Goal: Task Accomplishment & Management: Manage account settings

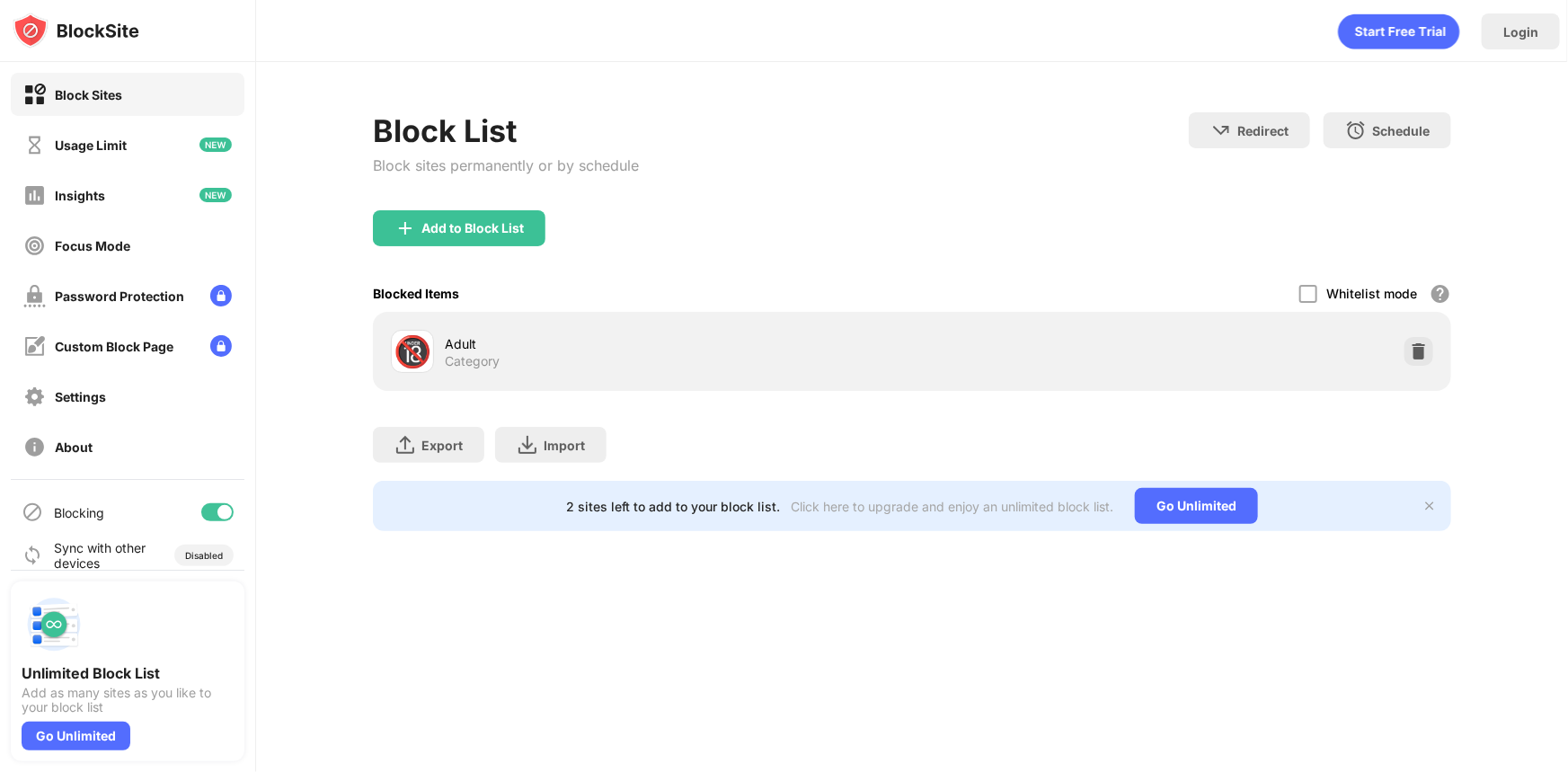
click at [1431, 505] on img at bounding box center [1429, 505] width 14 height 14
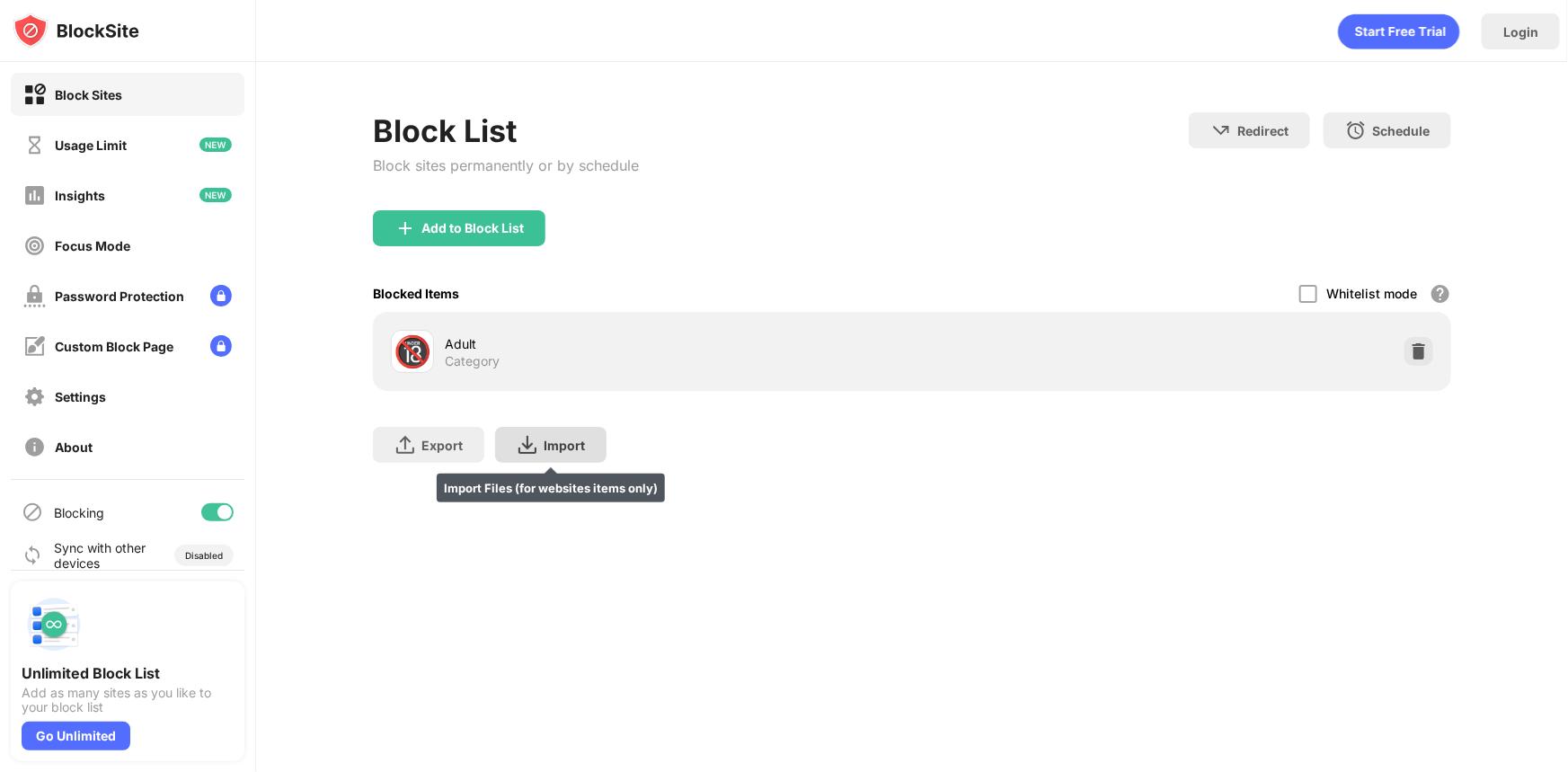
click at [548, 455] on div "Import Import Files (for websites items only)" at bounding box center [551, 445] width 111 height 36
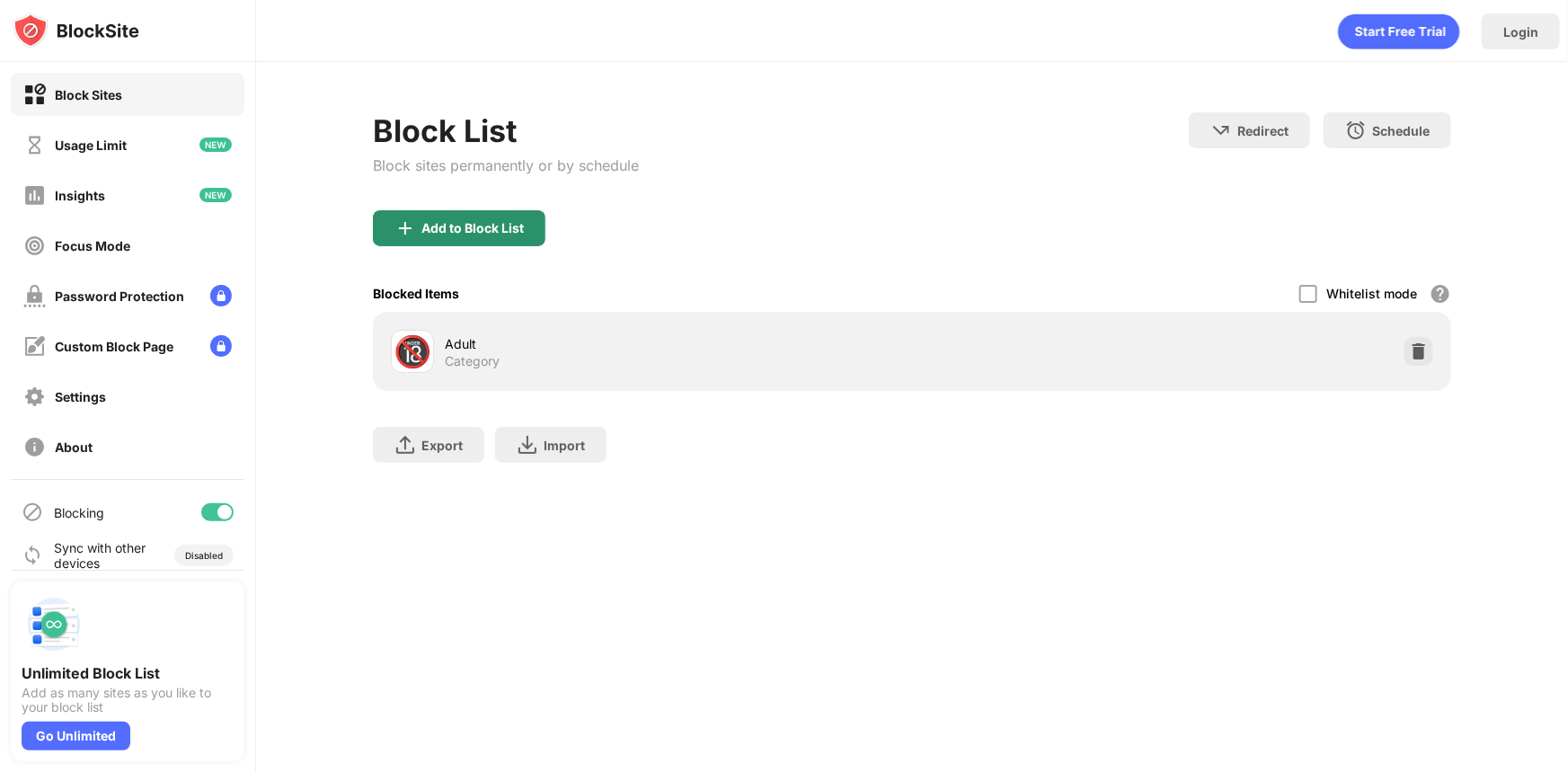
click at [521, 232] on div "Add to Block List" at bounding box center [472, 228] width 103 height 14
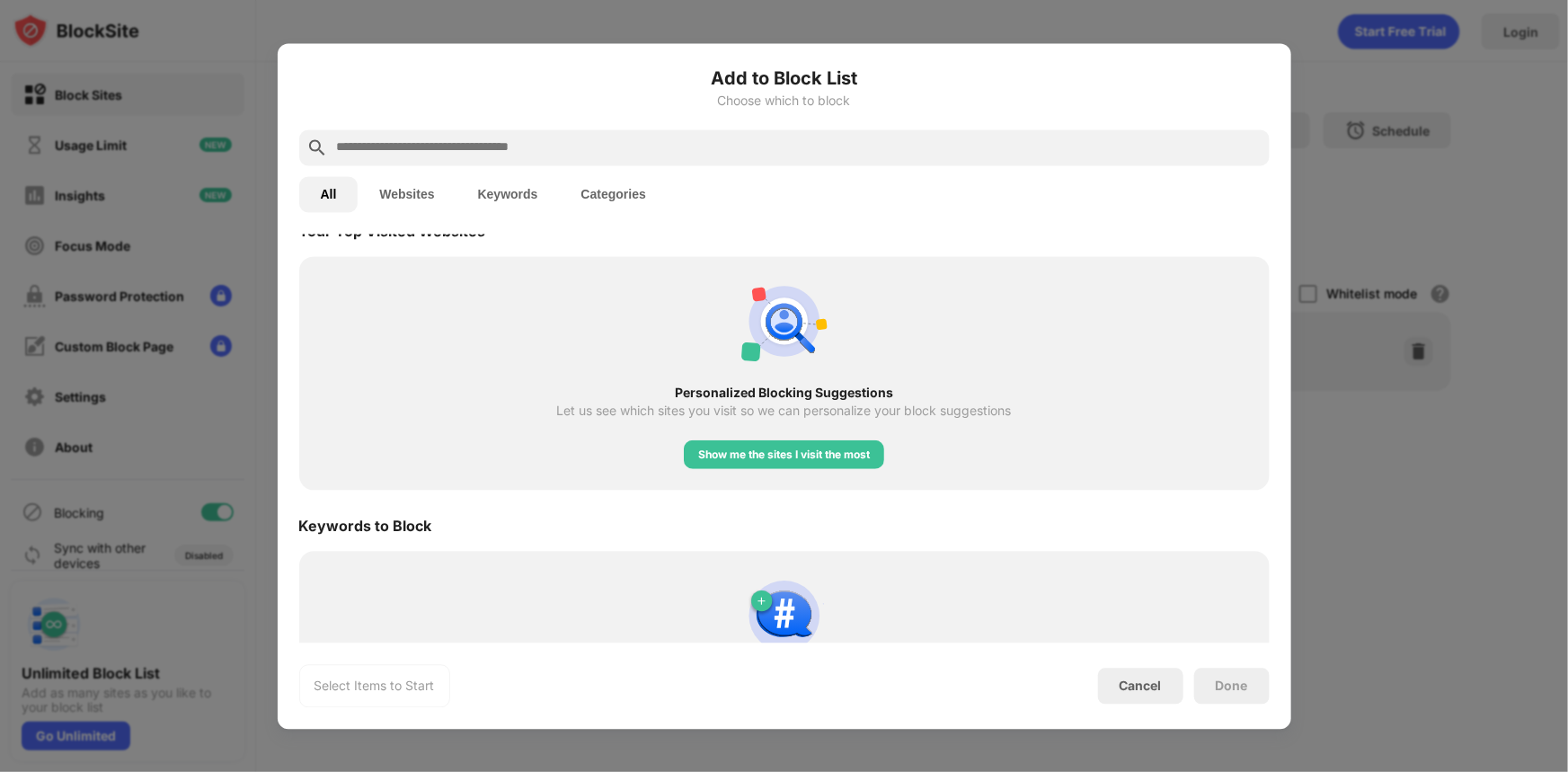
scroll to position [744, 0]
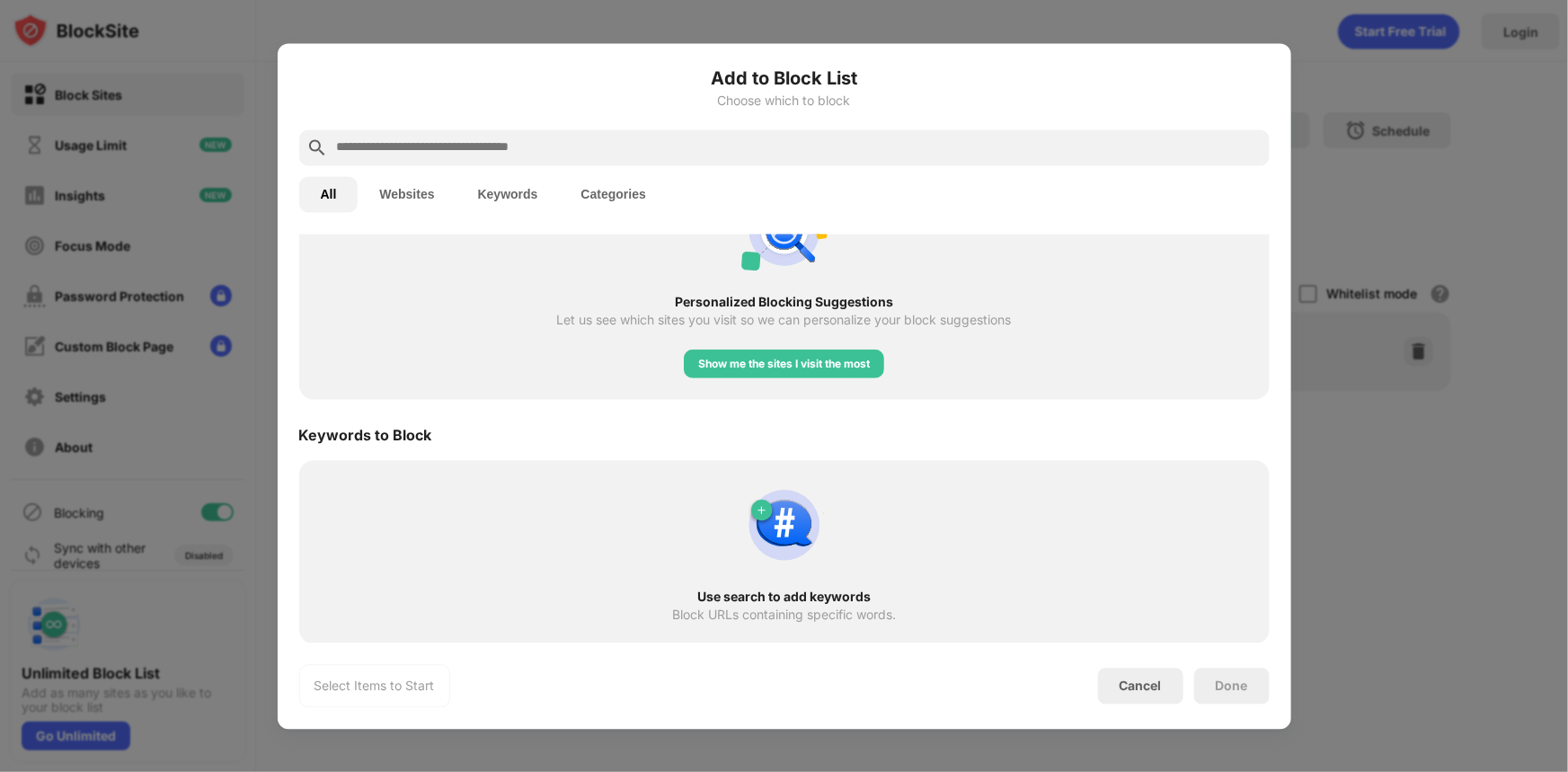
click at [421, 192] on button "Websites" at bounding box center [406, 194] width 98 height 36
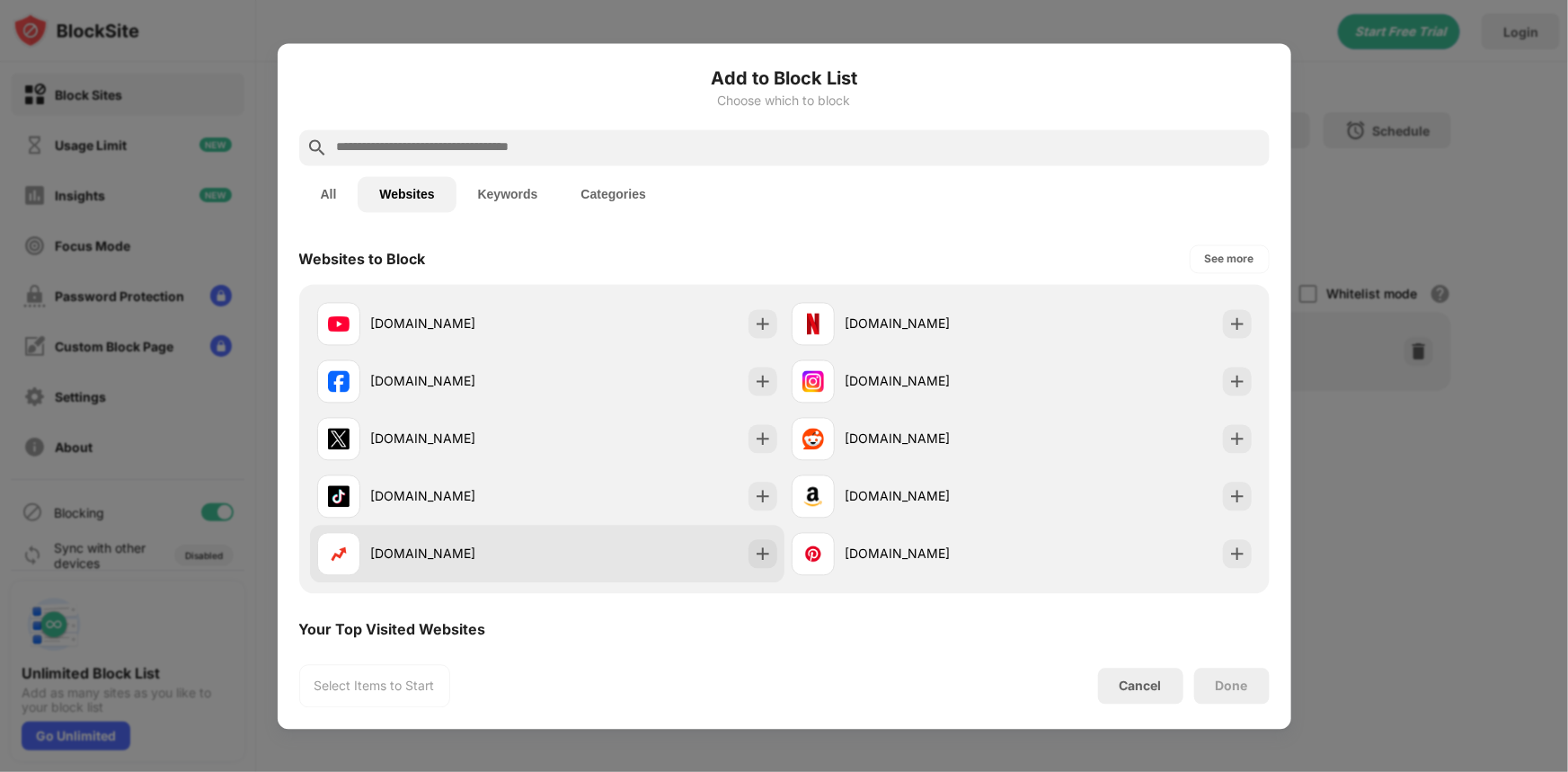
scroll to position [245, 0]
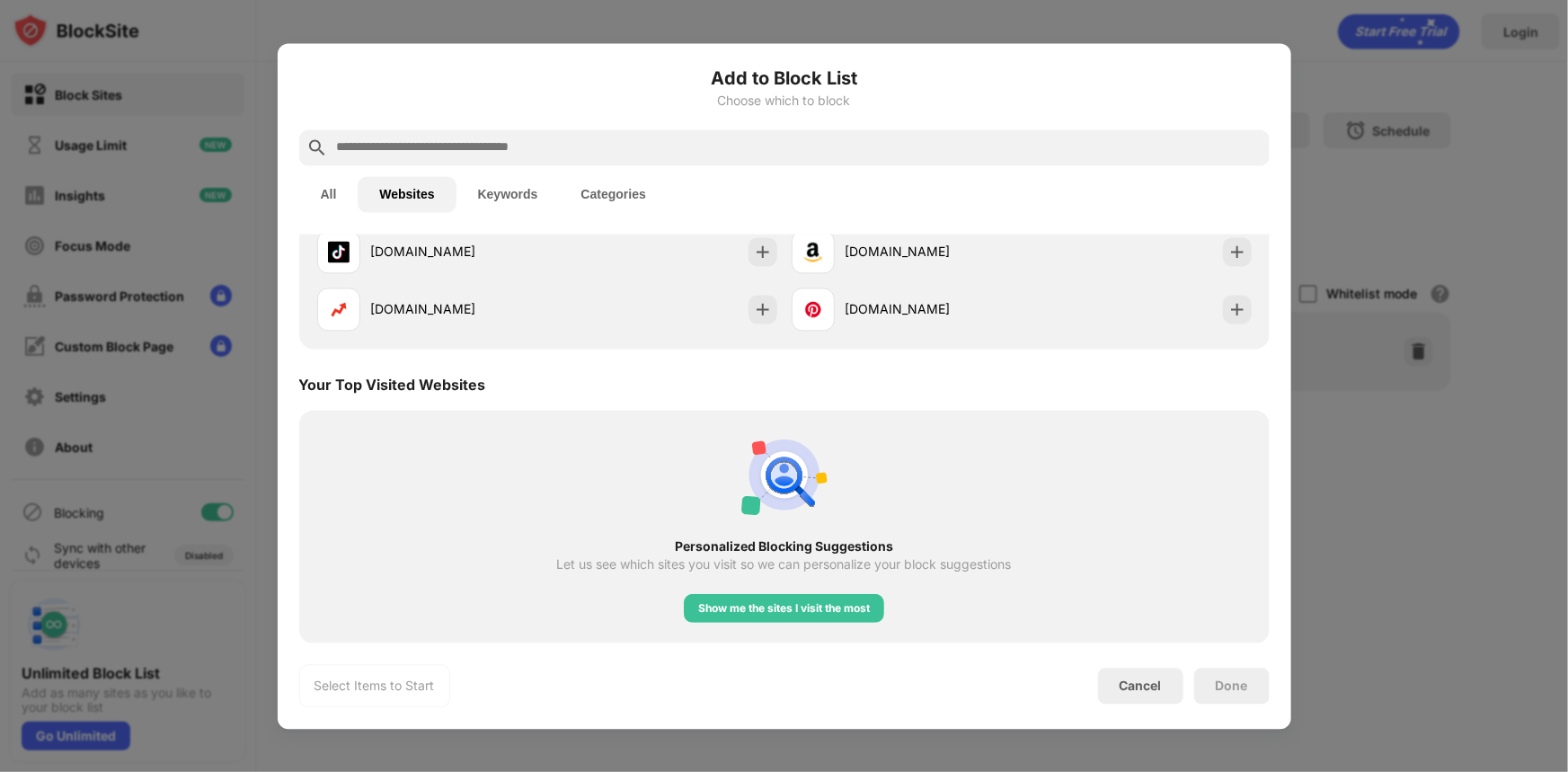
drag, startPoint x: 547, startPoint y: 193, endPoint x: 566, endPoint y: 197, distance: 19.4
click at [553, 195] on button "Keywords" at bounding box center [508, 194] width 103 height 36
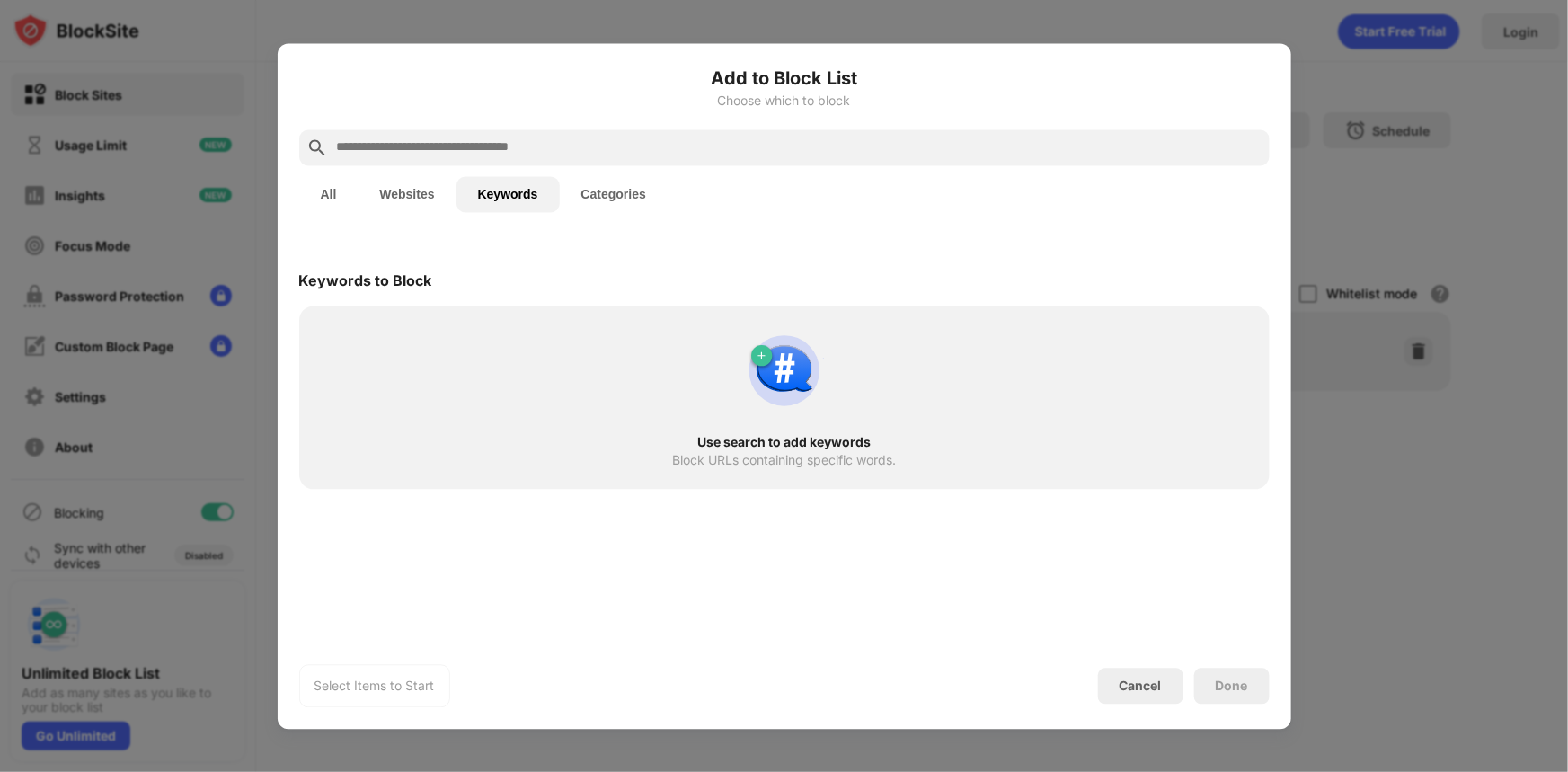
scroll to position [0, 0]
click at [633, 193] on button "Categories" at bounding box center [613, 194] width 108 height 36
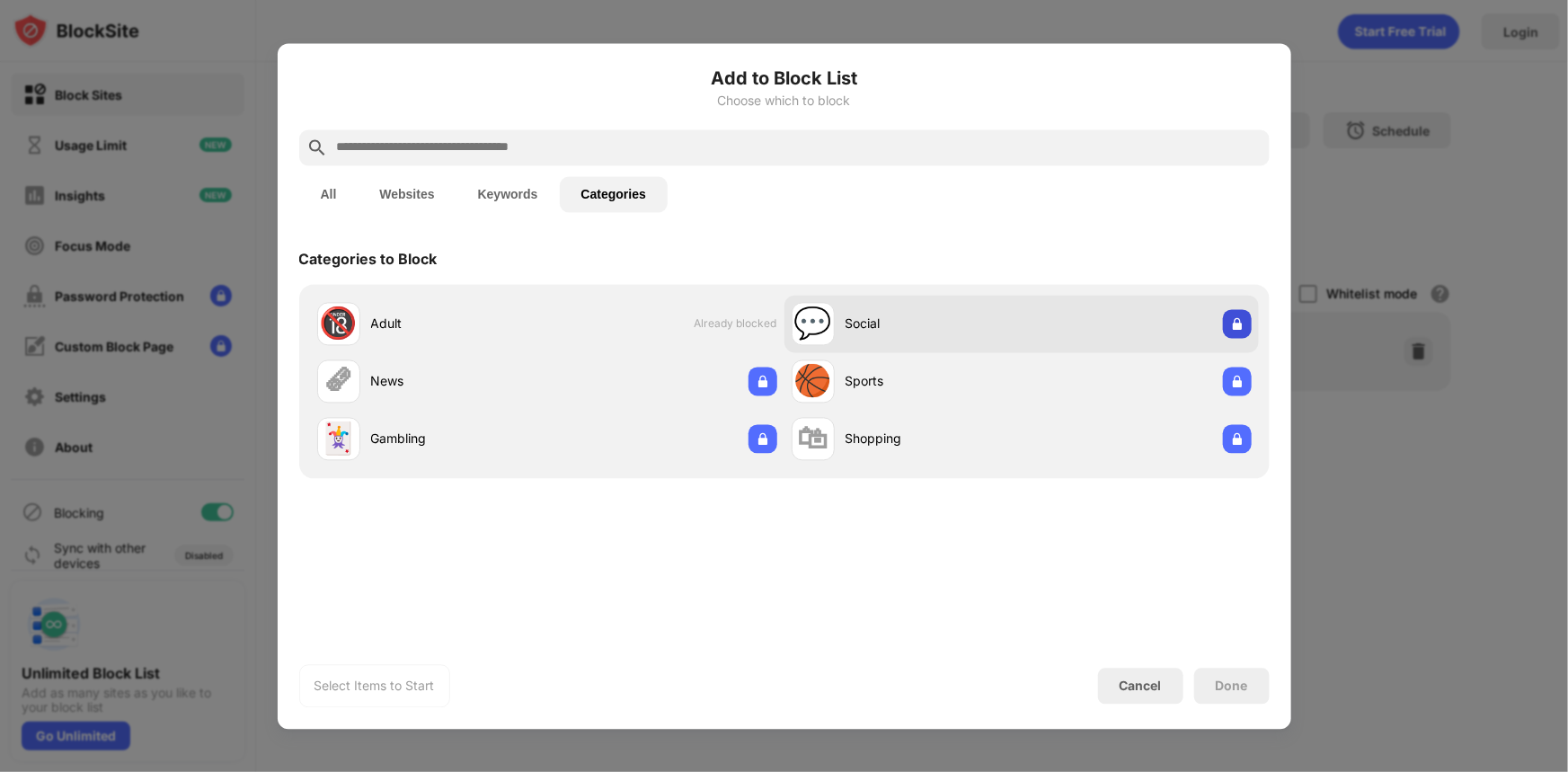
click at [1242, 319] on img at bounding box center [1236, 323] width 18 height 18
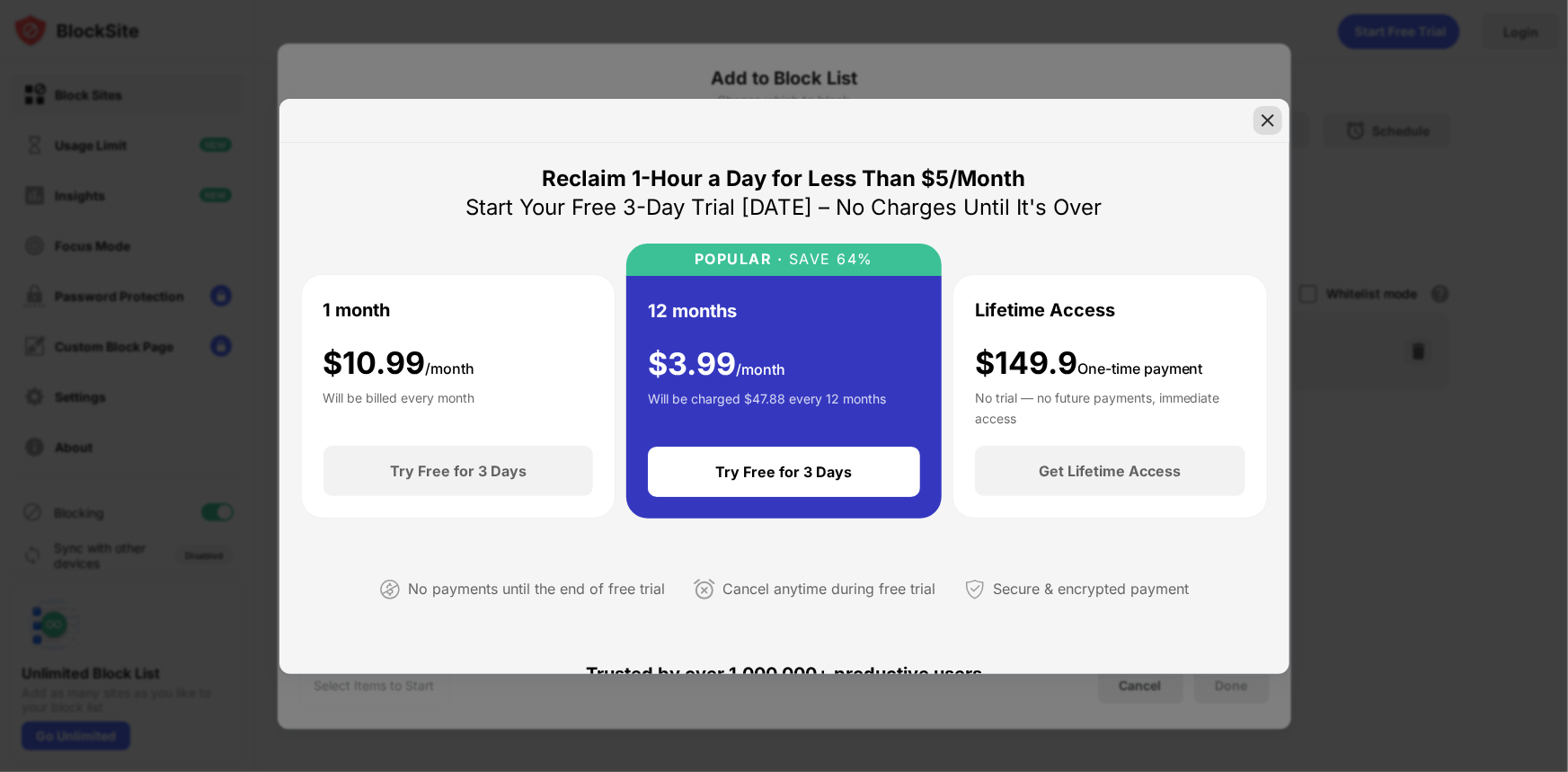
click at [1267, 121] on img at bounding box center [1267, 120] width 18 height 18
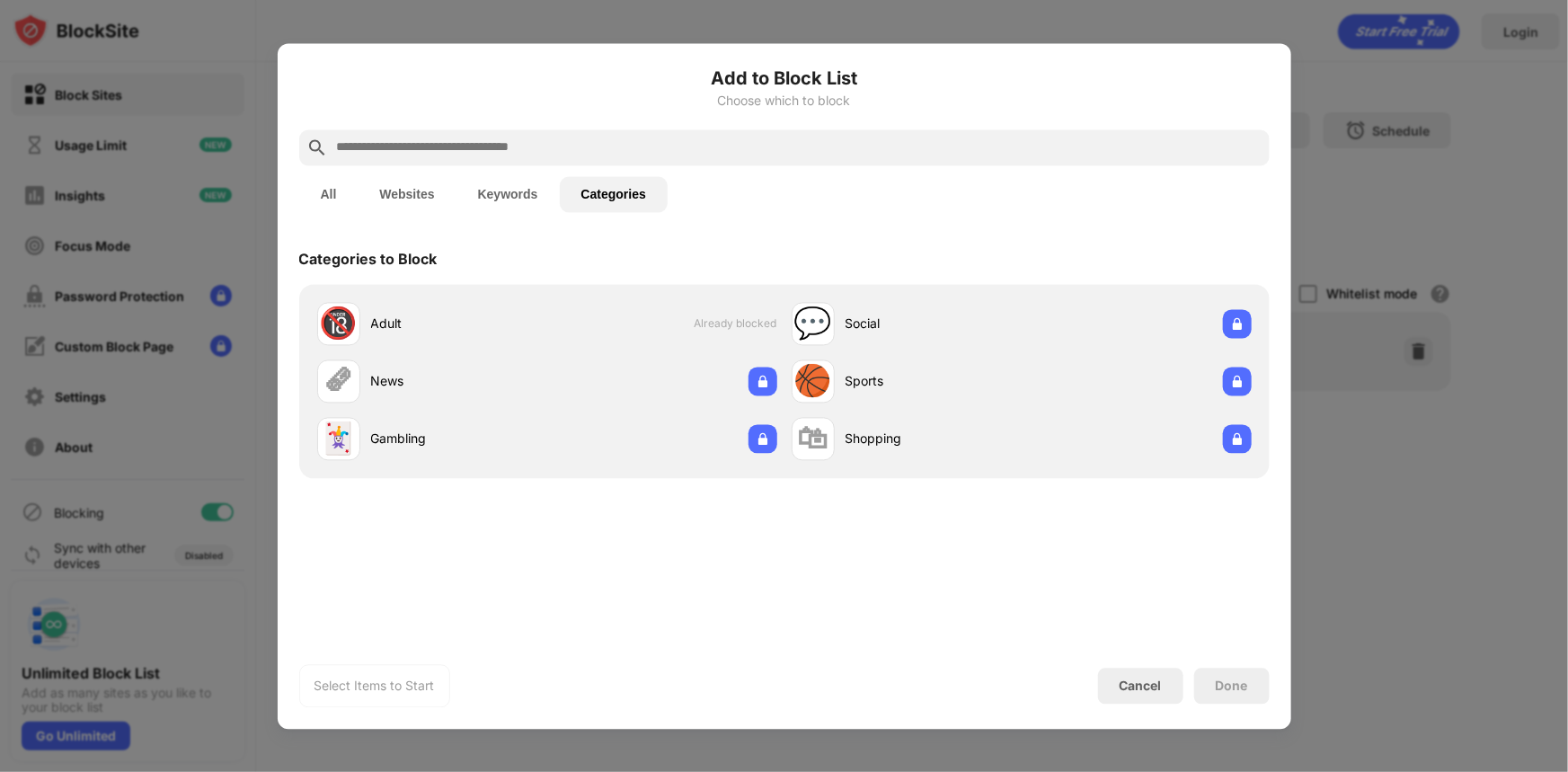
click at [506, 187] on button "Keywords" at bounding box center [508, 194] width 103 height 36
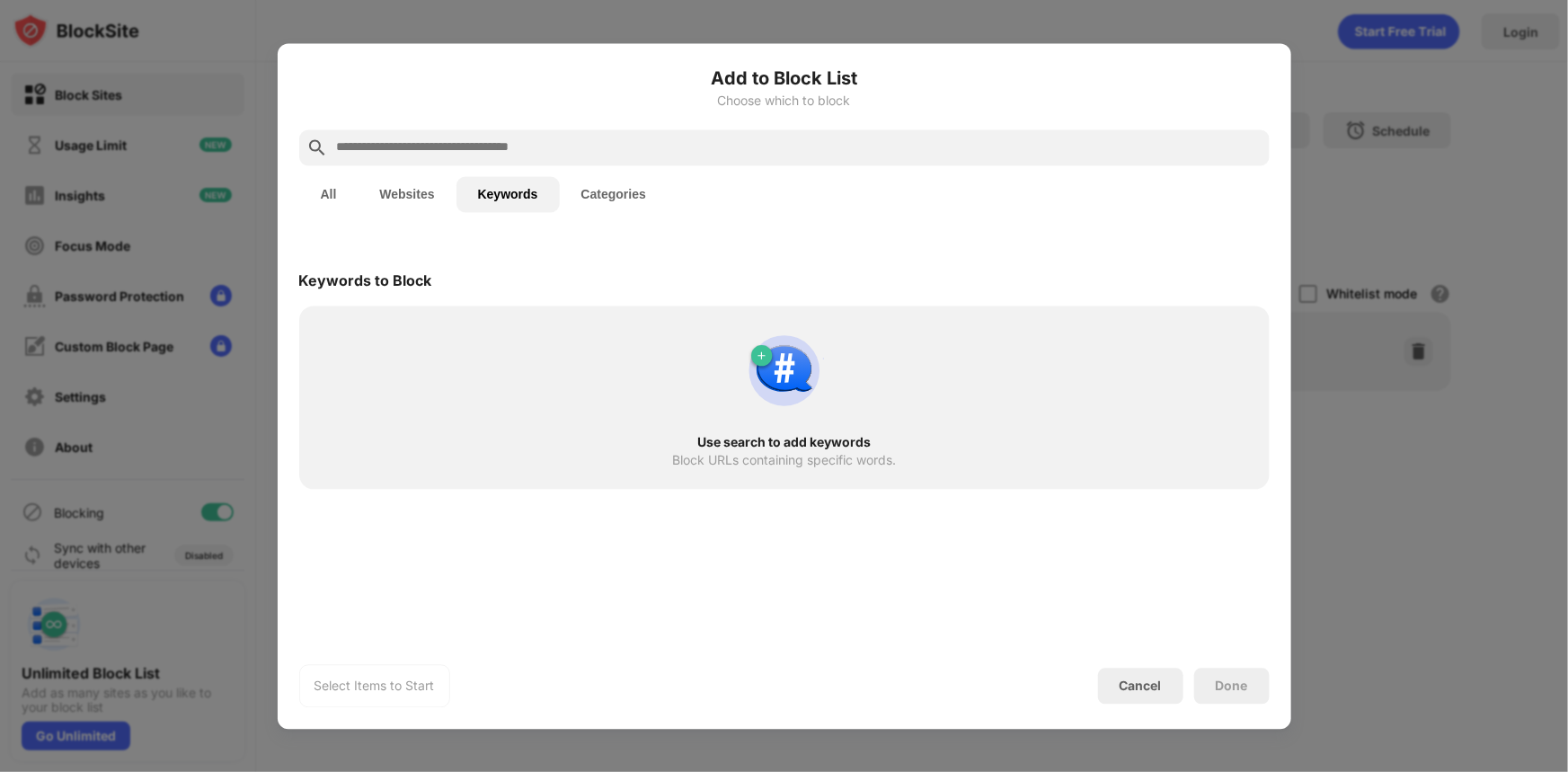
click at [449, 197] on button "Websites" at bounding box center [406, 194] width 98 height 36
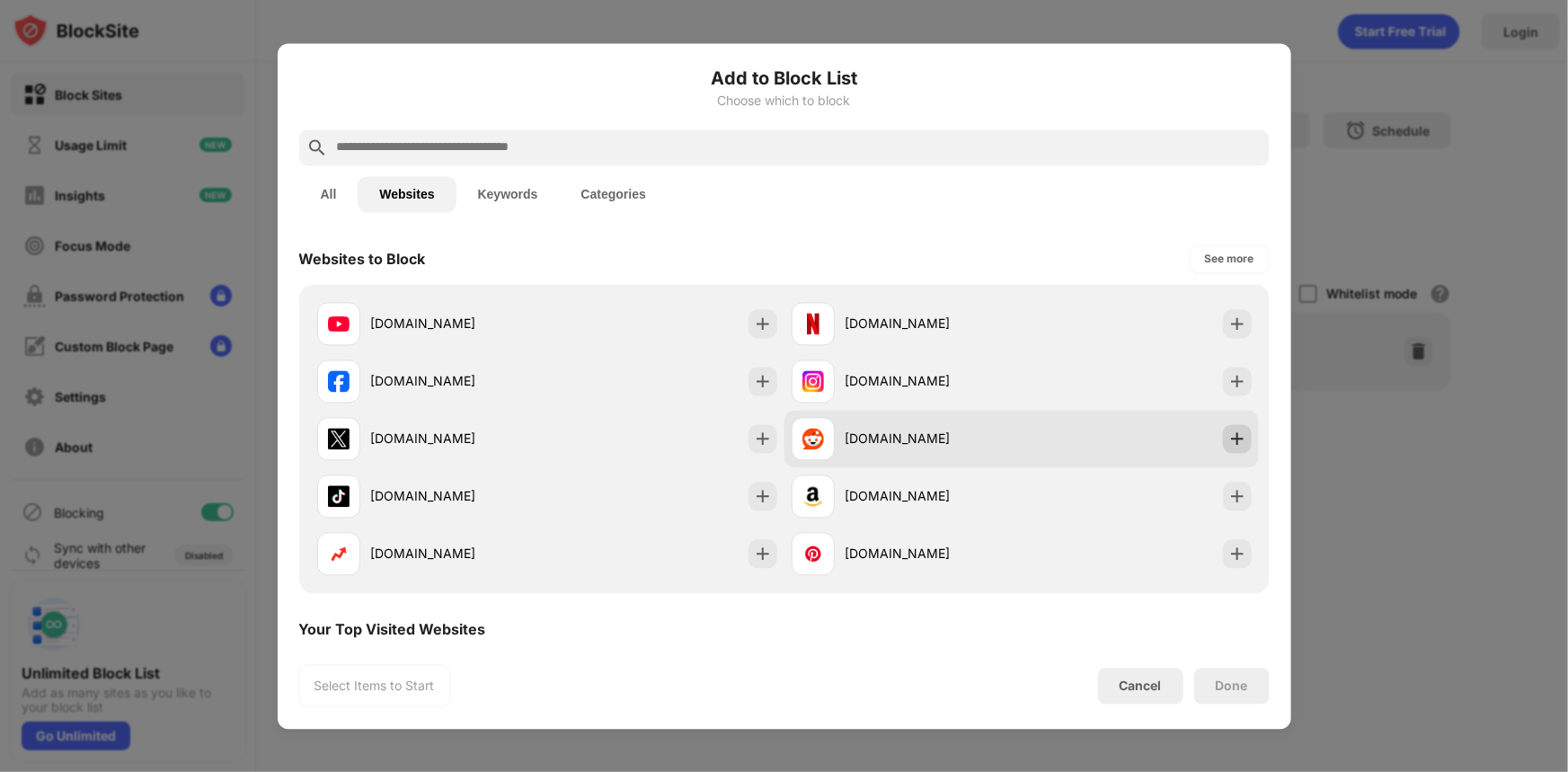
click at [1228, 433] on img at bounding box center [1236, 438] width 18 height 18
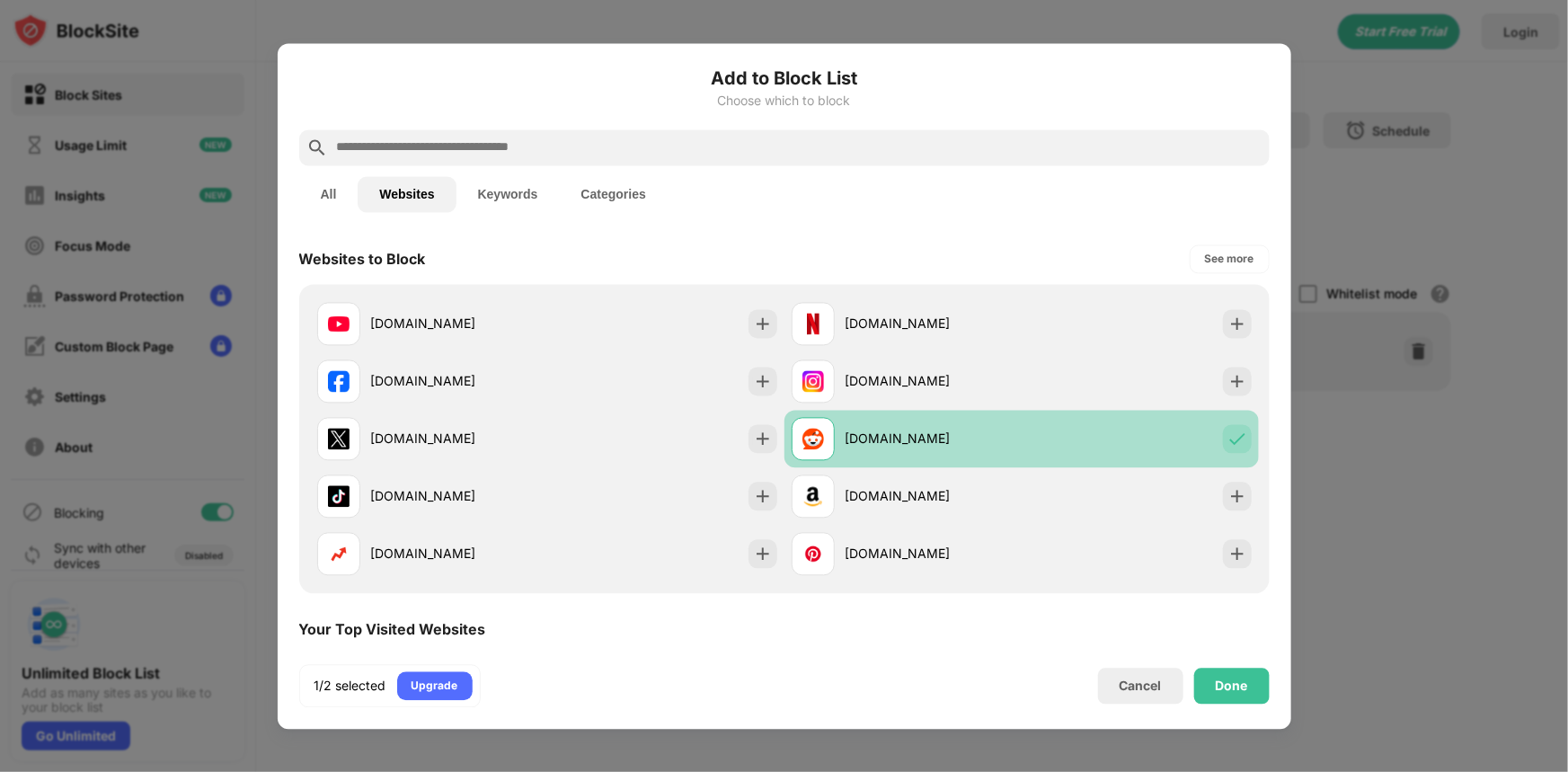
click at [1228, 435] on img at bounding box center [1236, 438] width 18 height 18
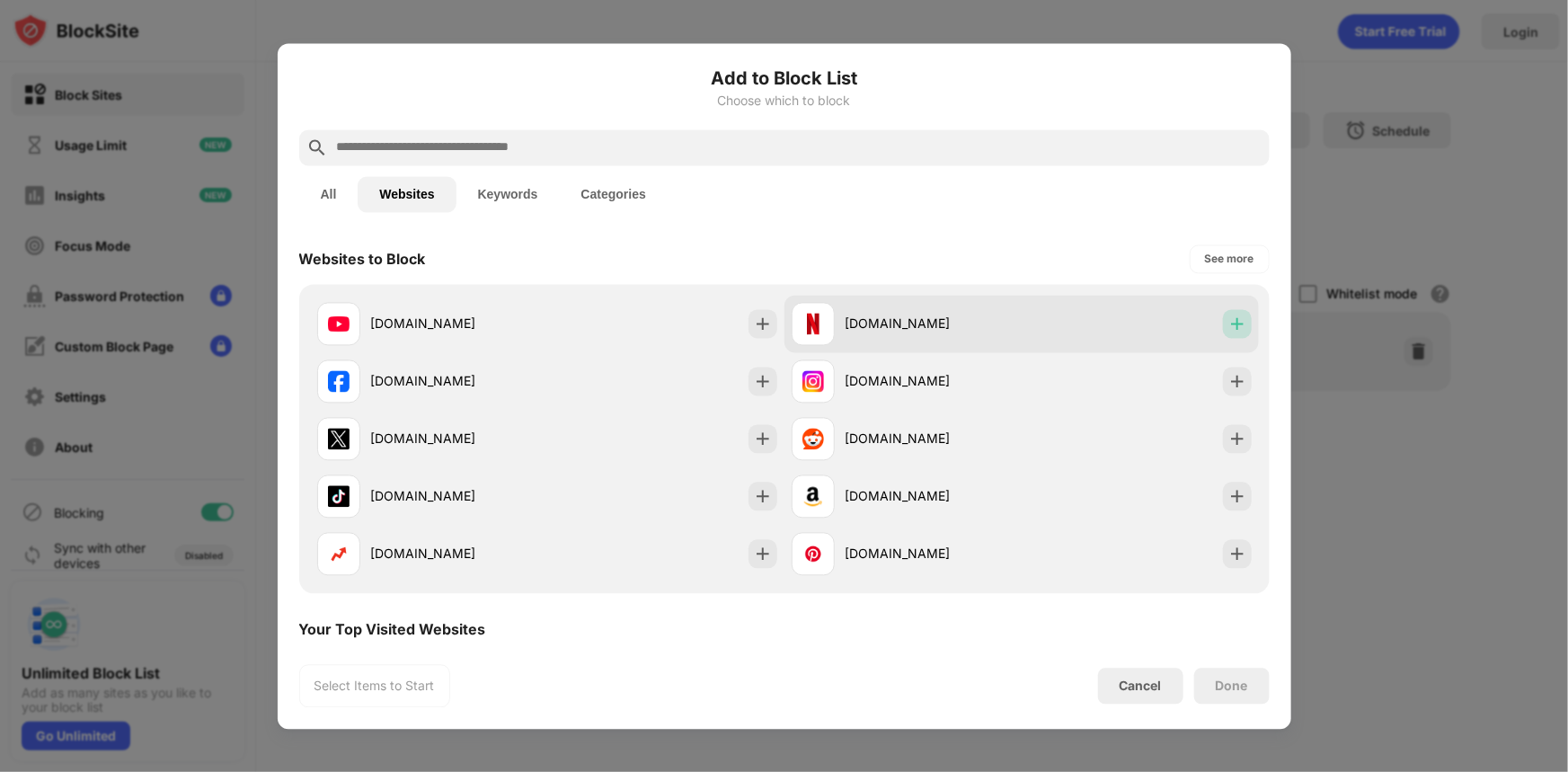
click at [1228, 328] on img at bounding box center [1236, 323] width 18 height 18
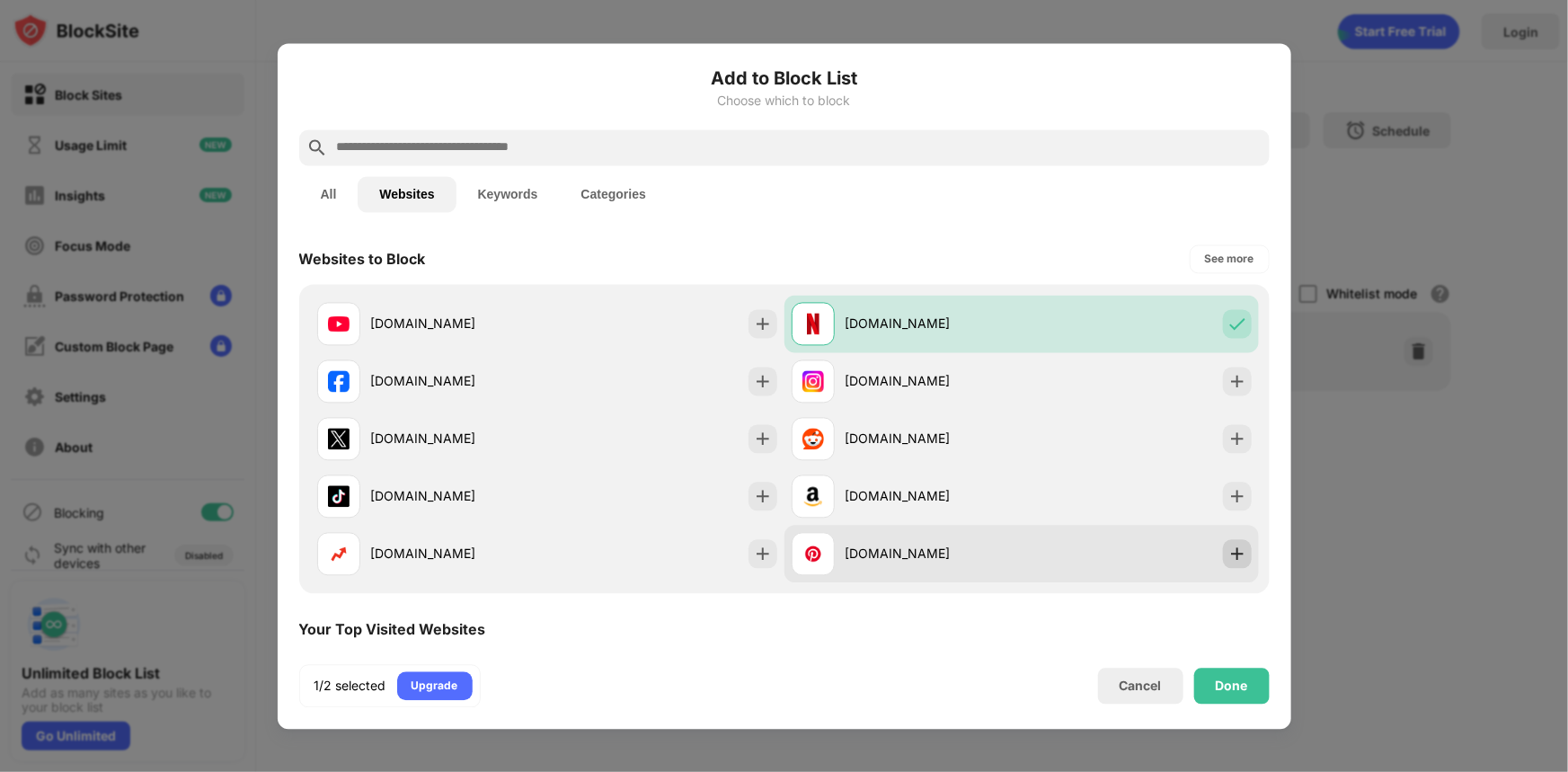
click at [1228, 553] on img at bounding box center [1236, 554] width 18 height 18
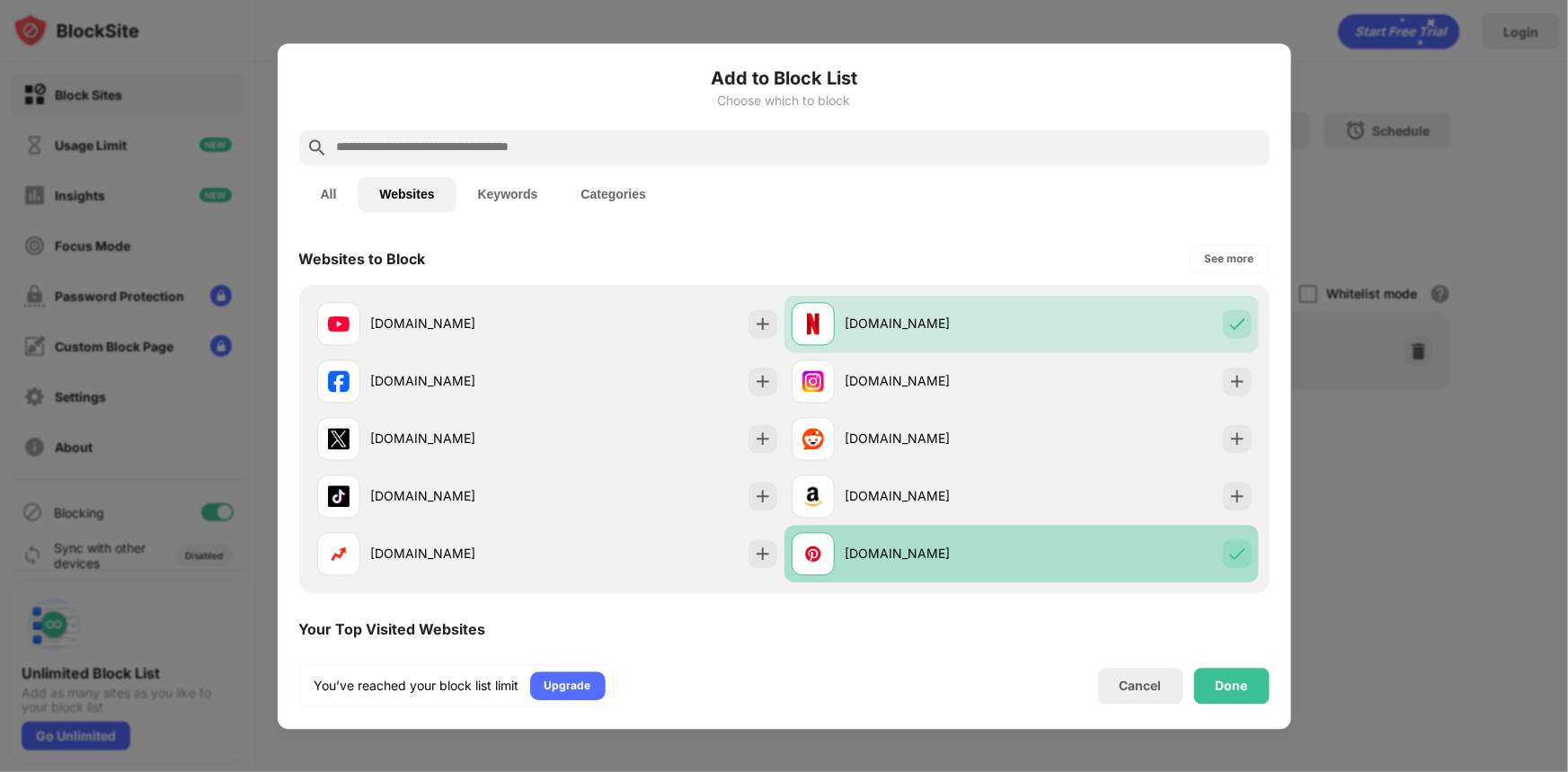
click at [1228, 554] on img at bounding box center [1236, 554] width 18 height 18
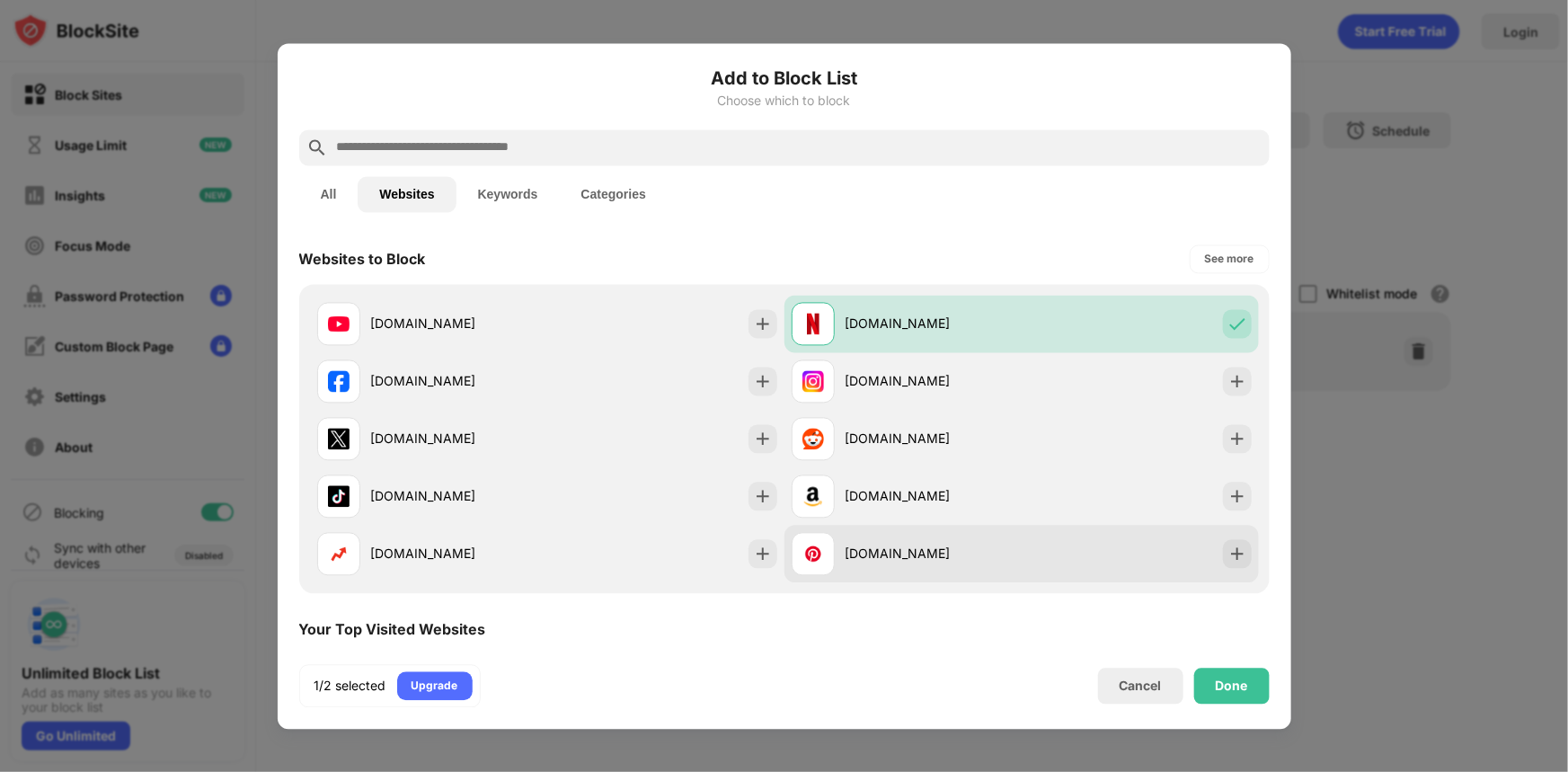
click at [1228, 558] on img at bounding box center [1236, 554] width 18 height 18
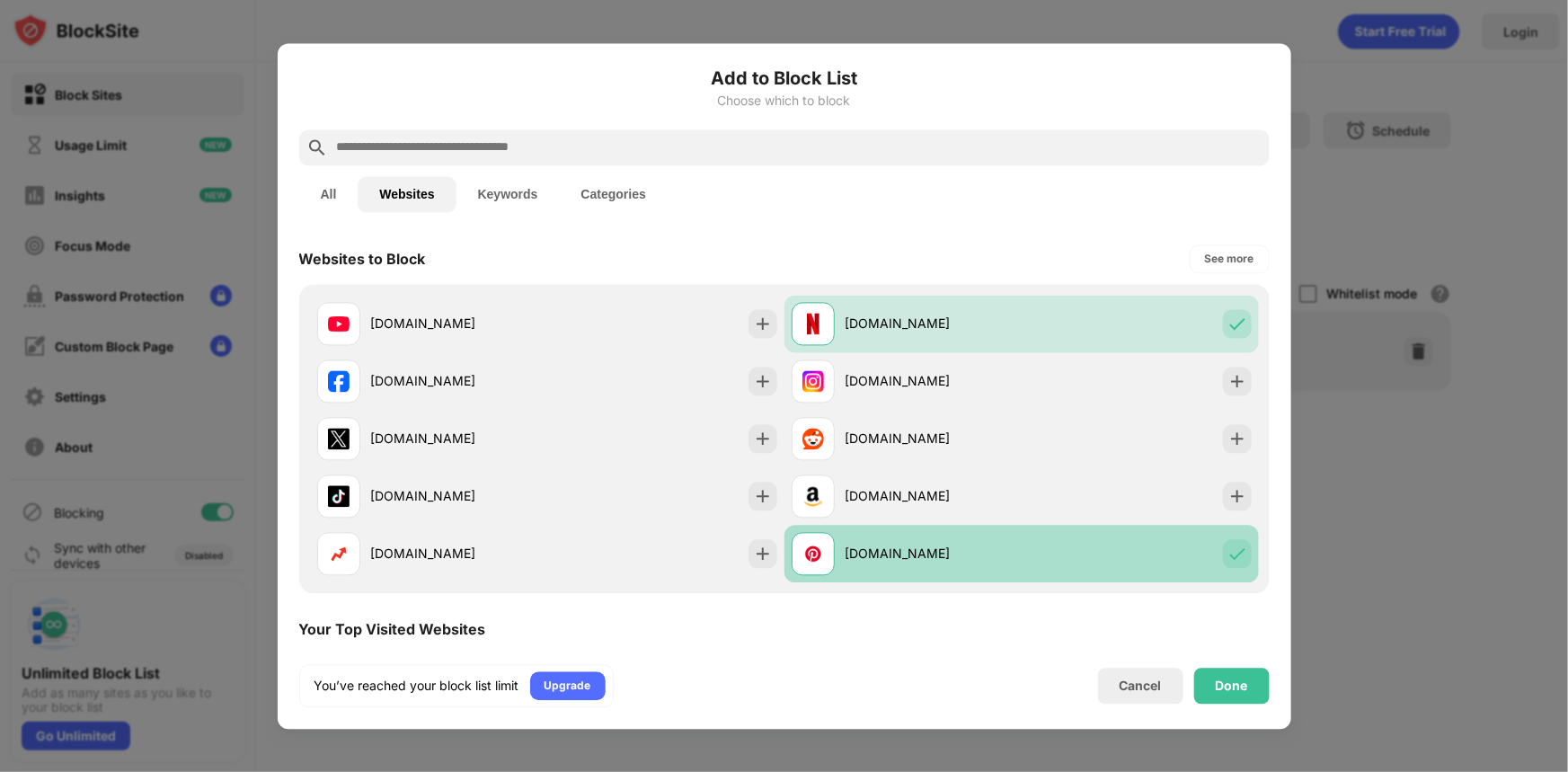
click at [1228, 558] on img at bounding box center [1236, 554] width 18 height 18
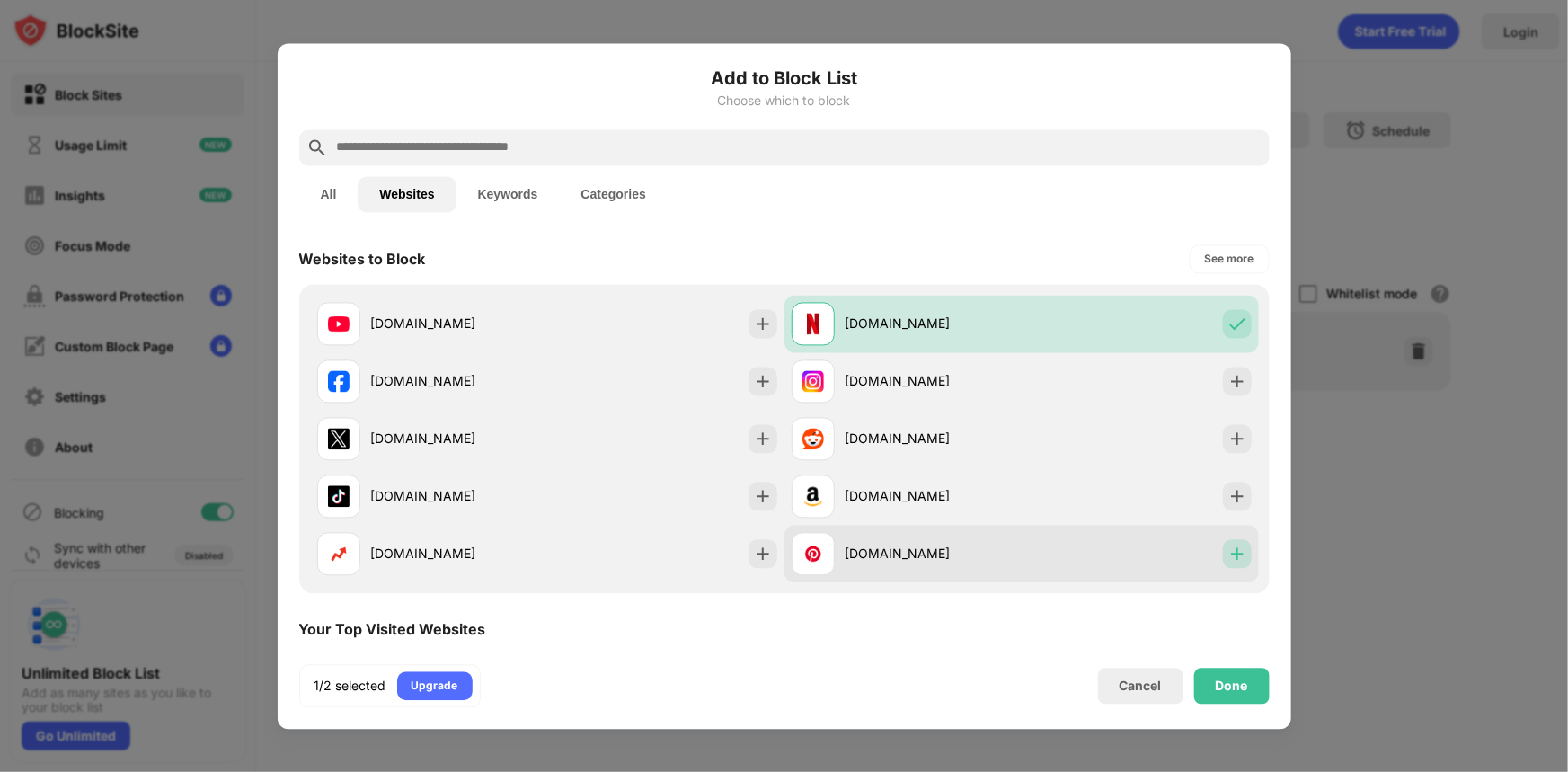
click at [1228, 558] on img at bounding box center [1236, 554] width 18 height 18
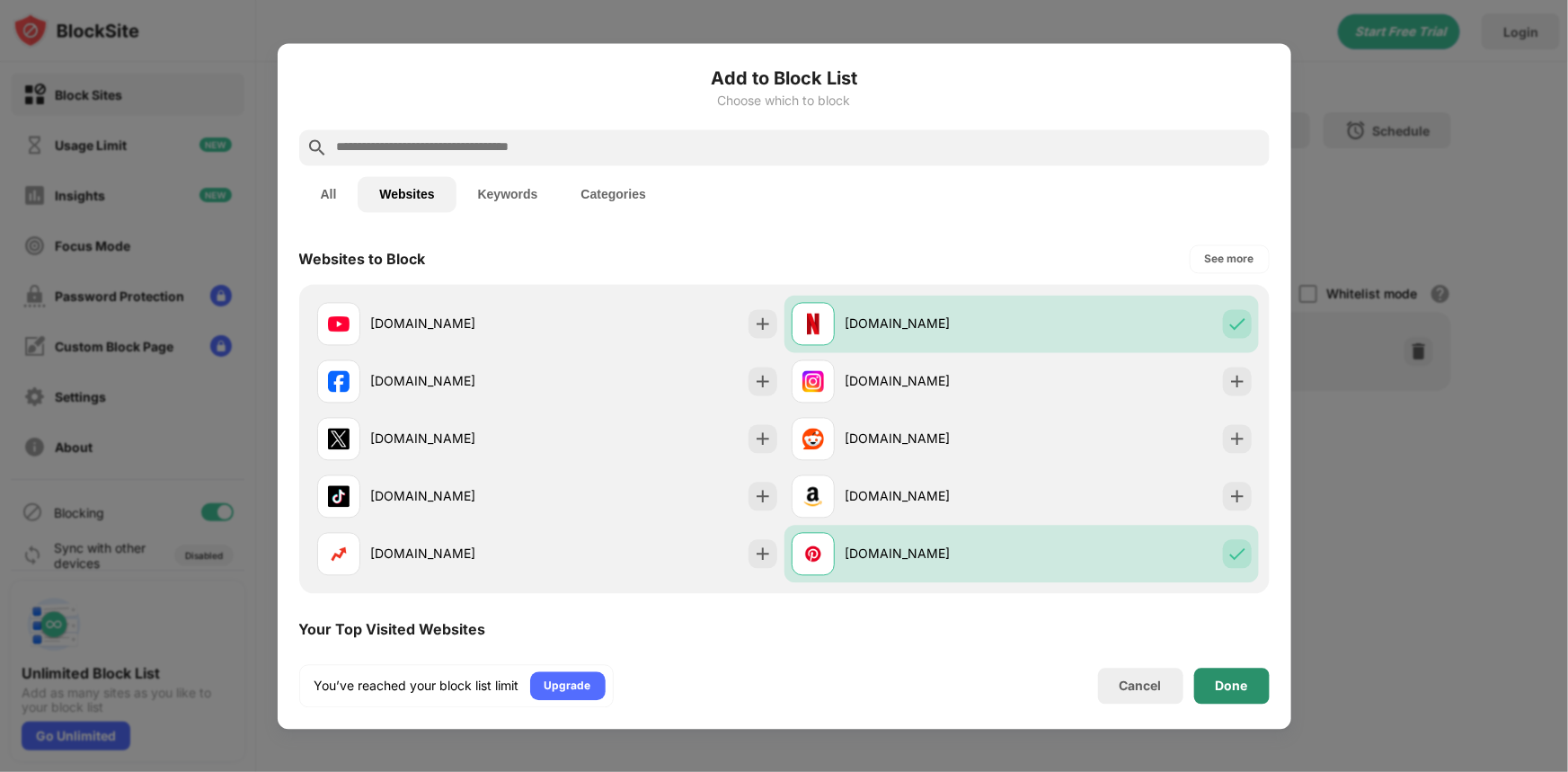
click at [1237, 688] on div "Done" at bounding box center [1232, 685] width 32 height 14
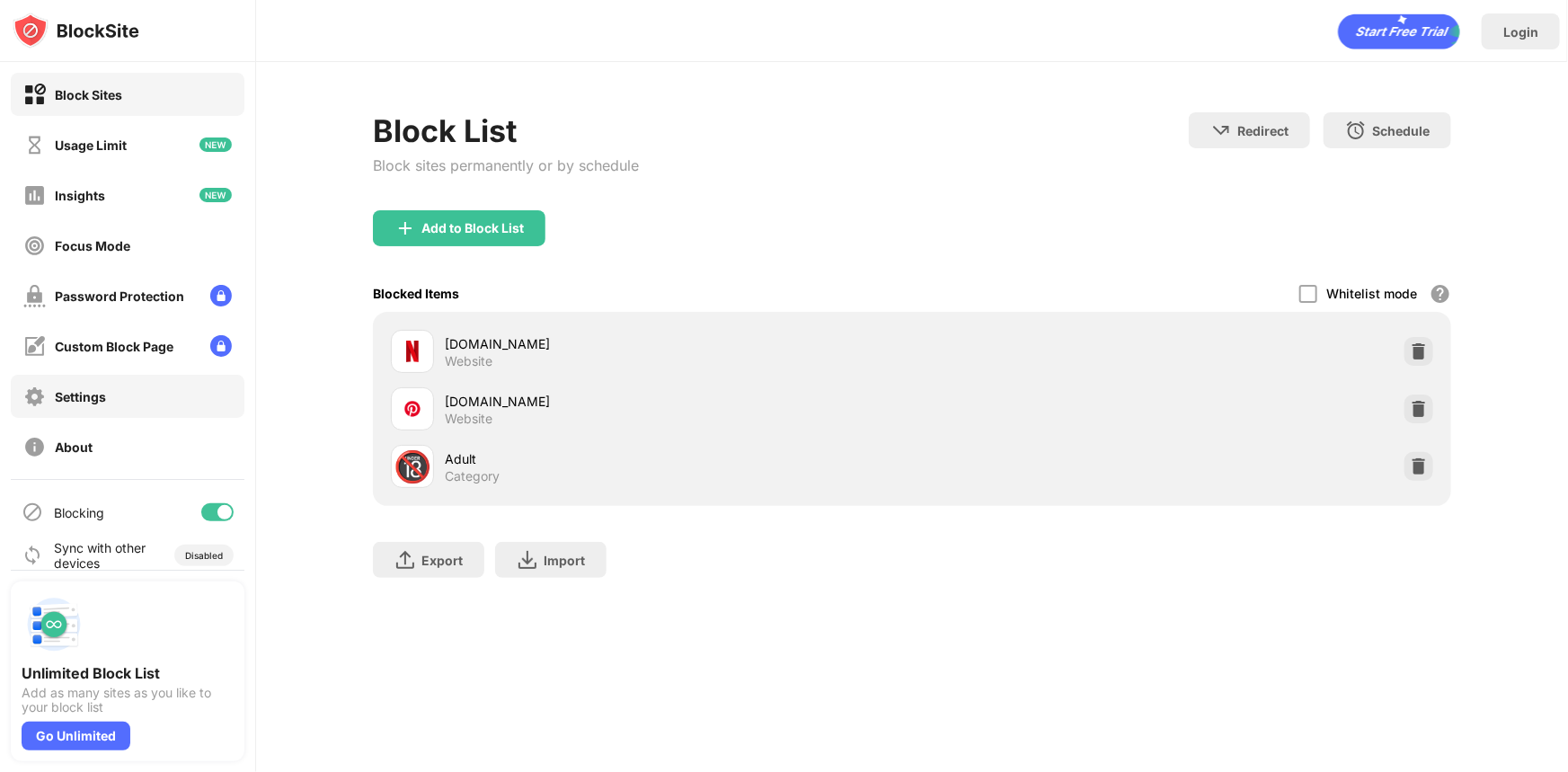
scroll to position [17, 0]
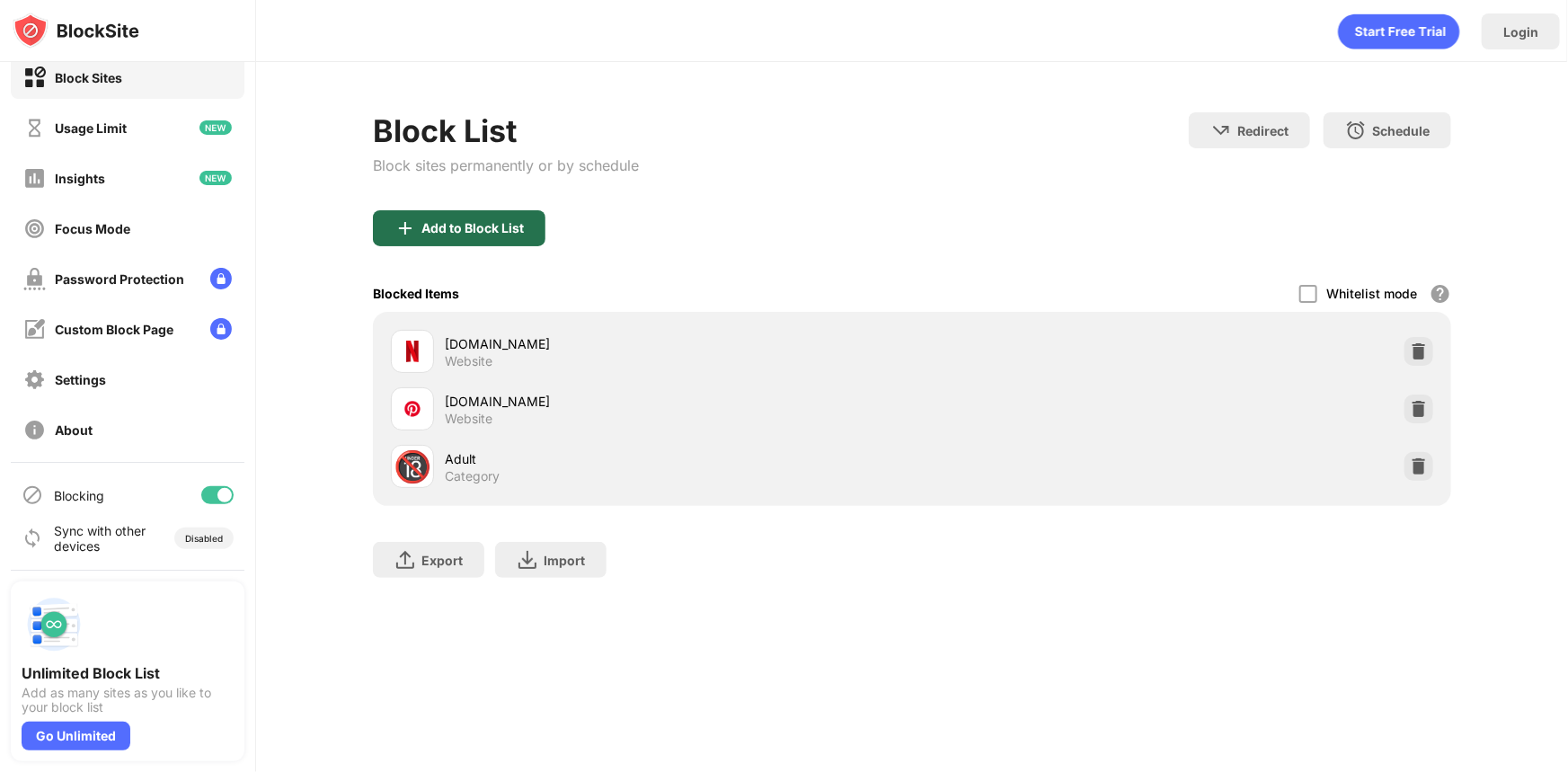
click at [514, 221] on div "Add to Block List" at bounding box center [472, 228] width 103 height 14
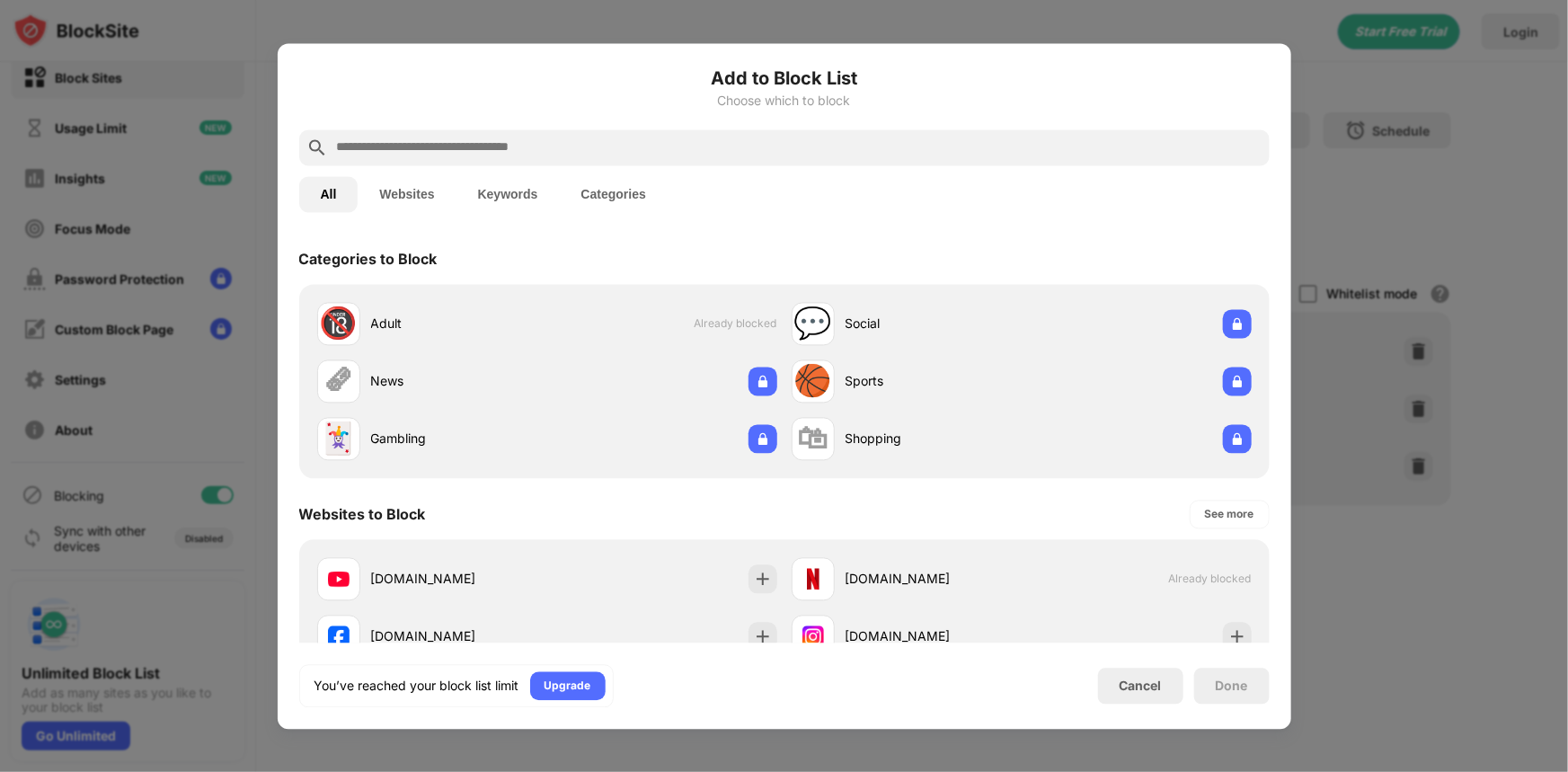
click at [482, 143] on input "text" at bounding box center [798, 147] width 927 height 22
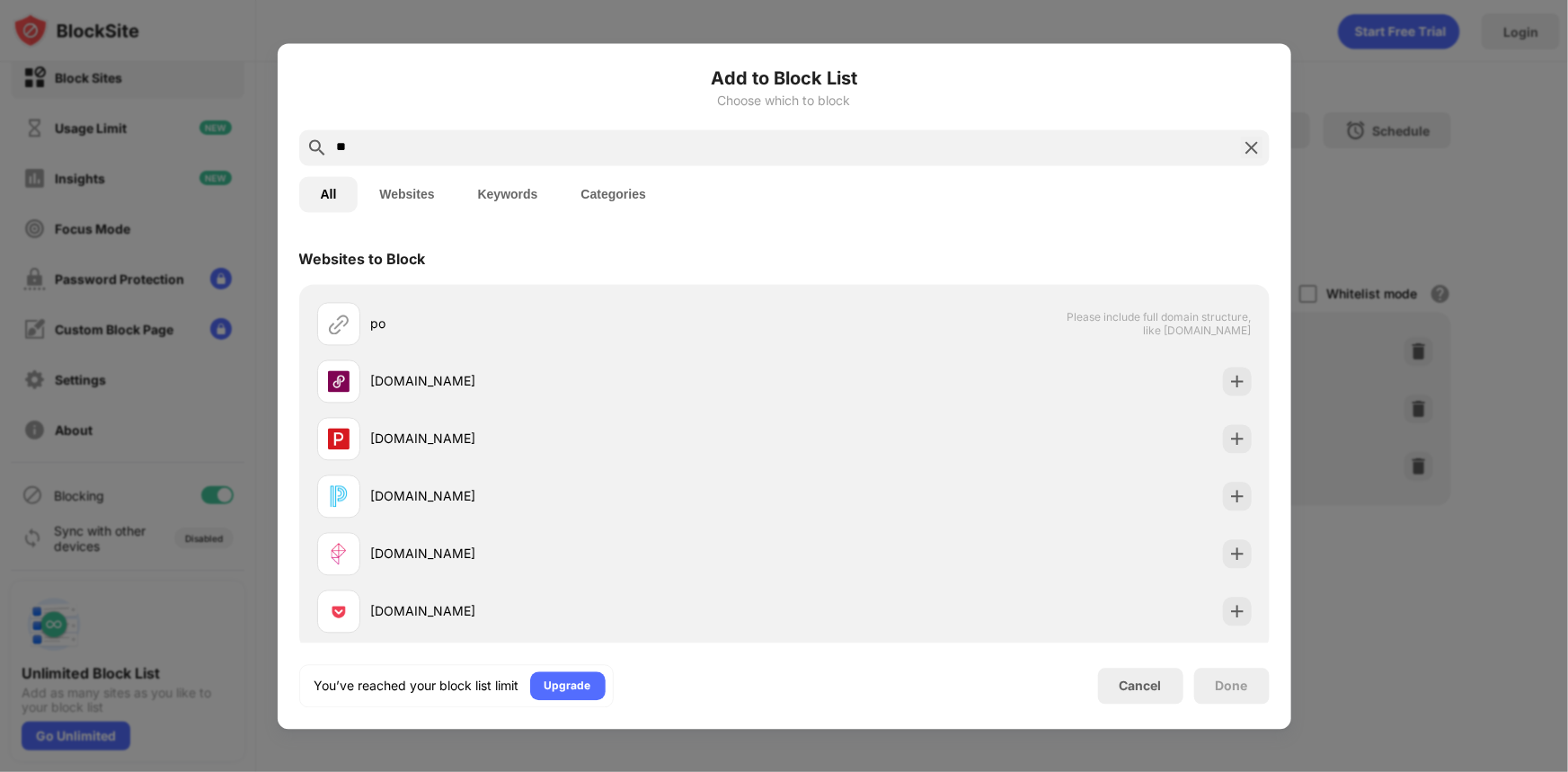
click at [545, 156] on input "**" at bounding box center [784, 147] width 898 height 22
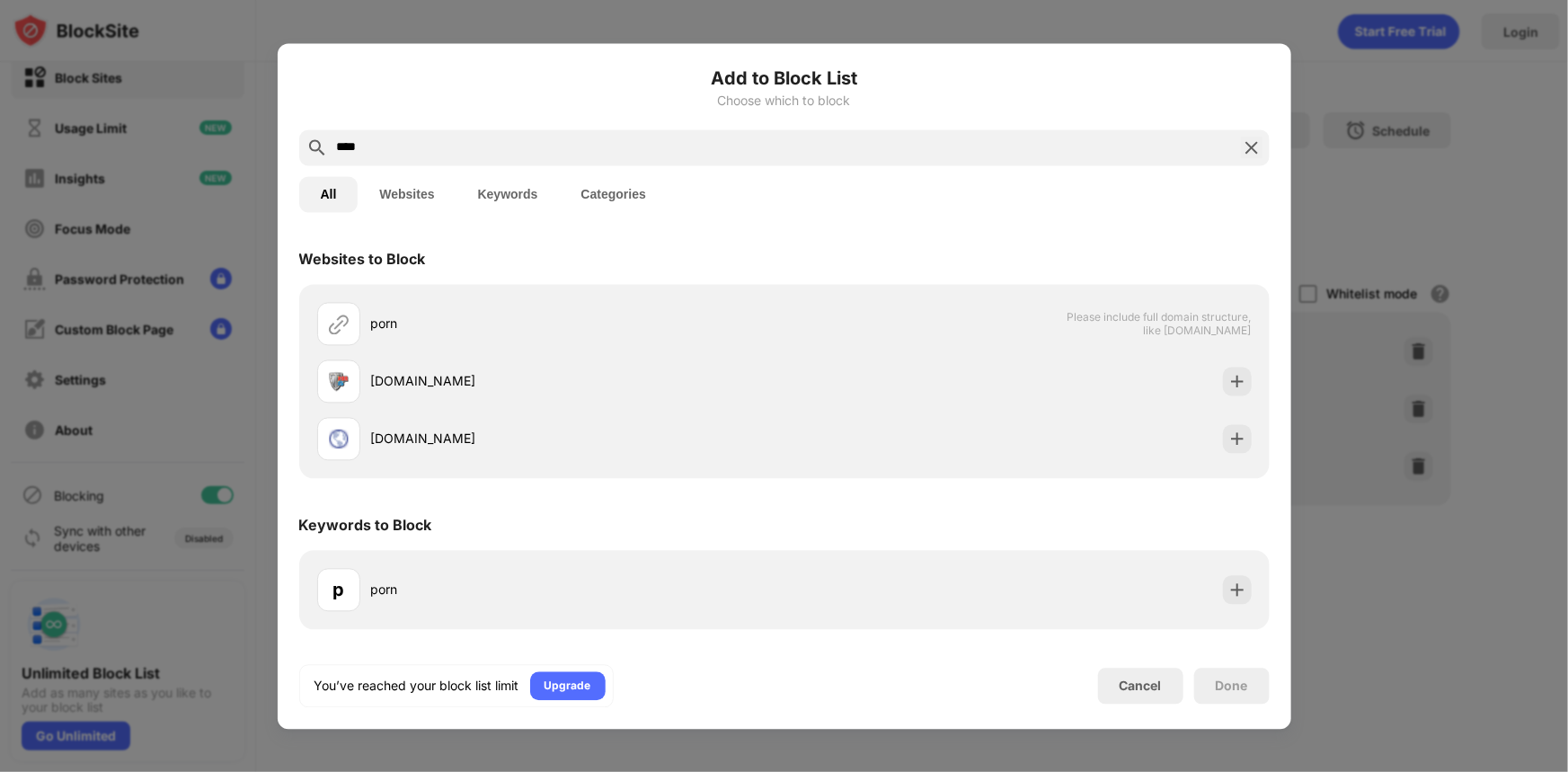
type input "****"
click at [518, 189] on button "Keywords" at bounding box center [508, 194] width 103 height 36
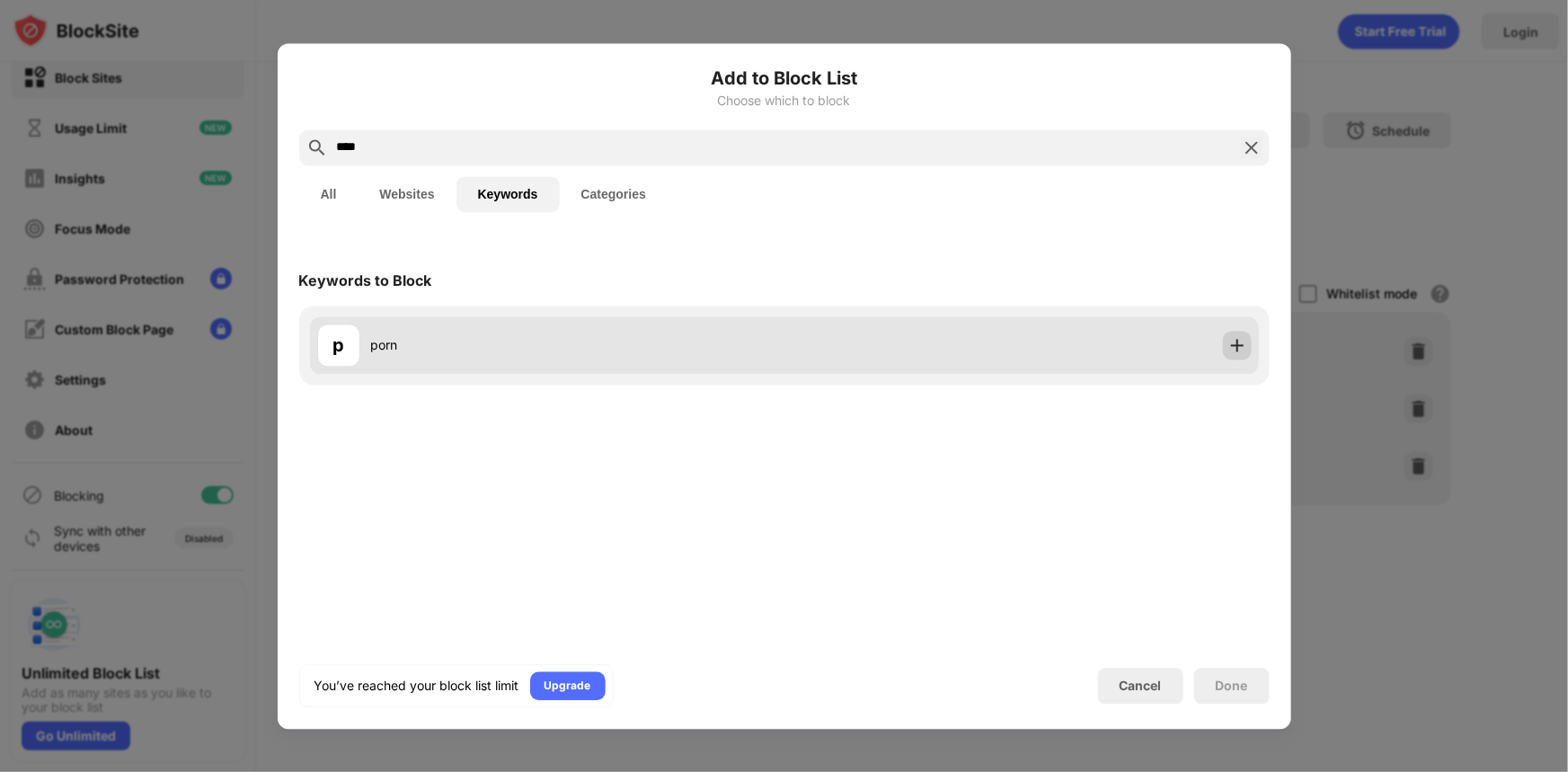
click at [1237, 341] on img at bounding box center [1236, 345] width 18 height 18
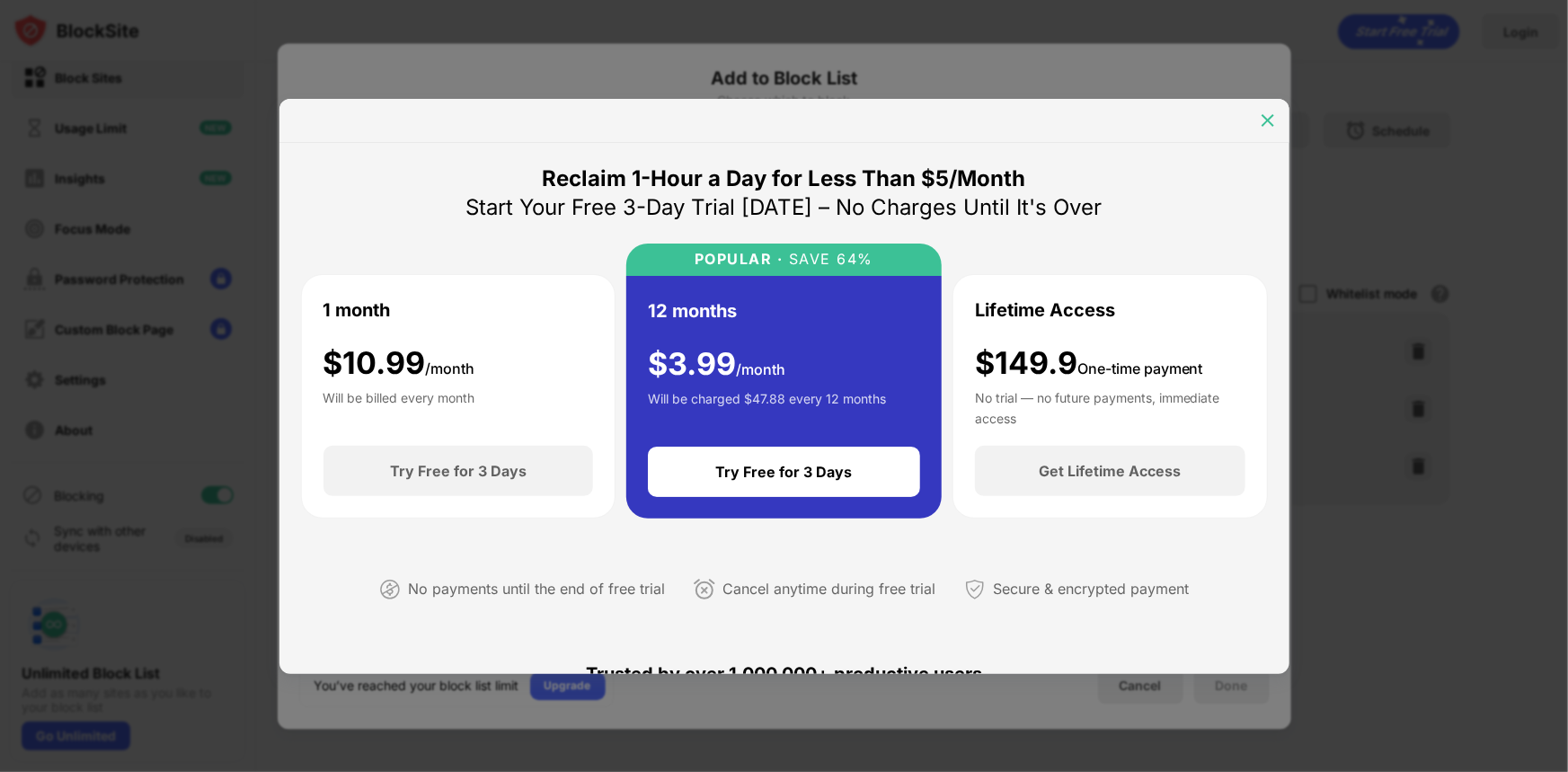
click at [1263, 112] on img at bounding box center [1267, 120] width 18 height 18
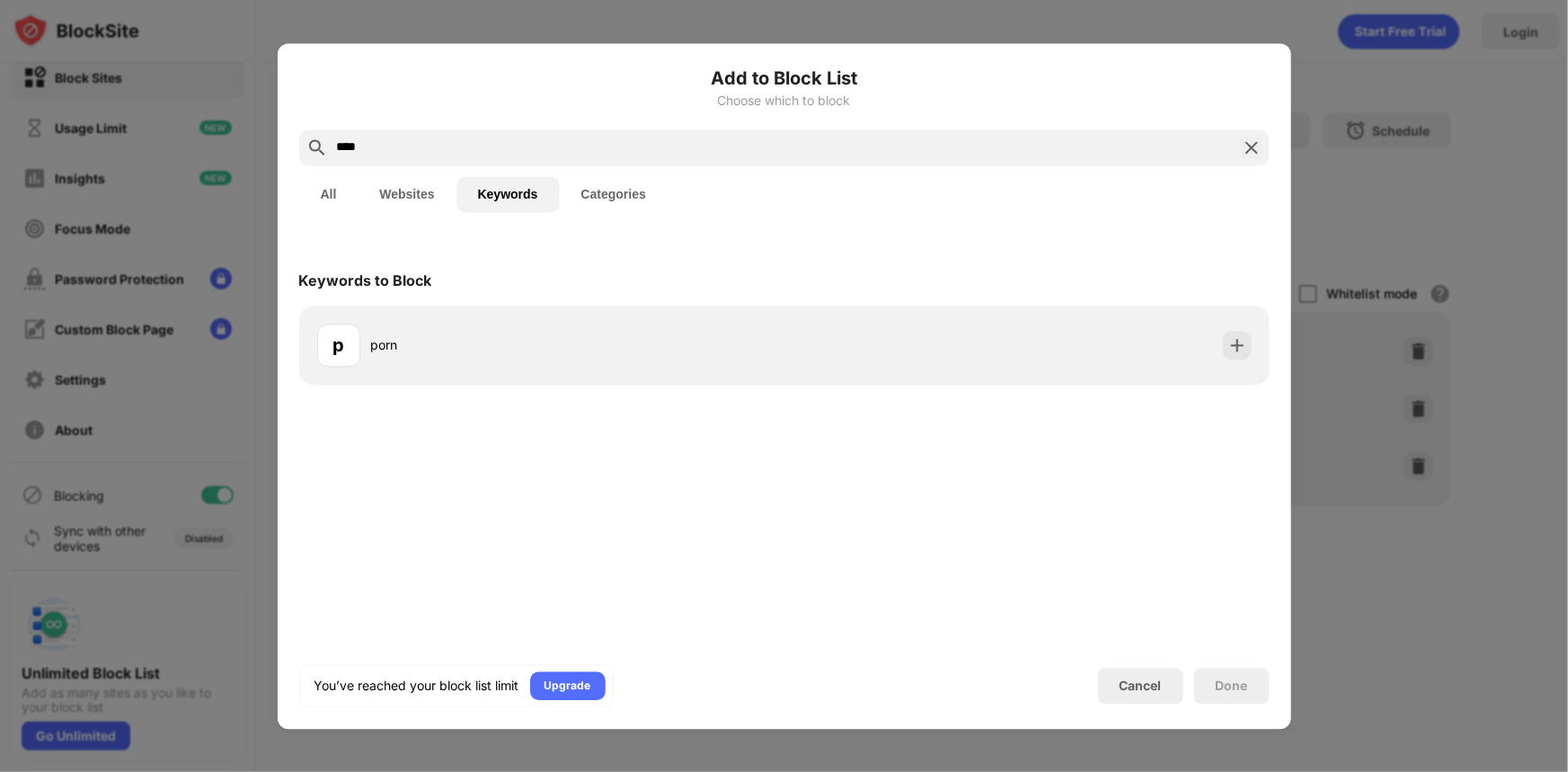
click at [1255, 151] on img at bounding box center [1251, 147] width 22 height 22
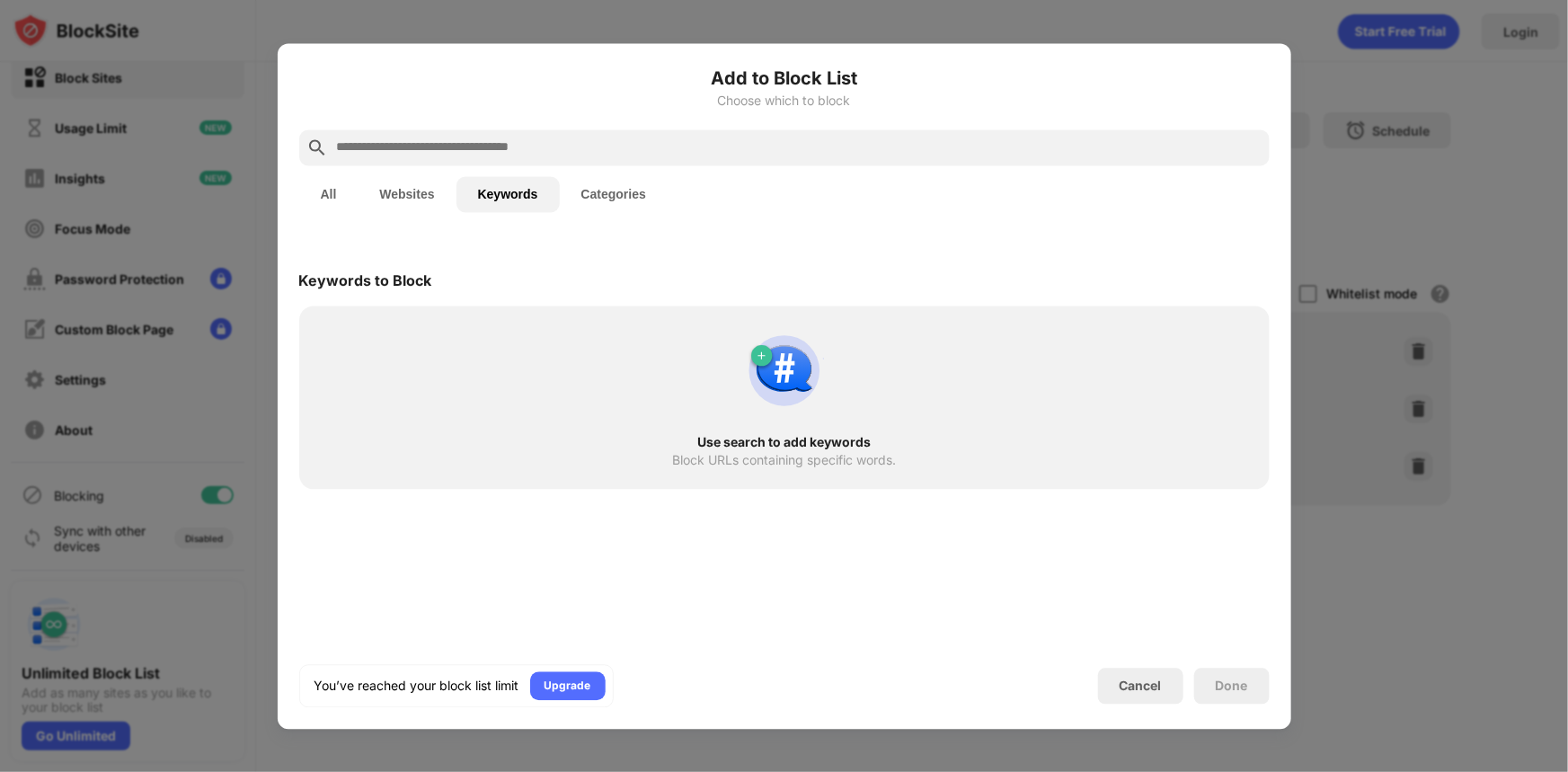
drag, startPoint x: 1414, startPoint y: 96, endPoint x: 1326, endPoint y: 35, distance: 107.1
click at [1414, 94] on div at bounding box center [784, 386] width 1568 height 772
